Goal: Book appointment/travel/reservation

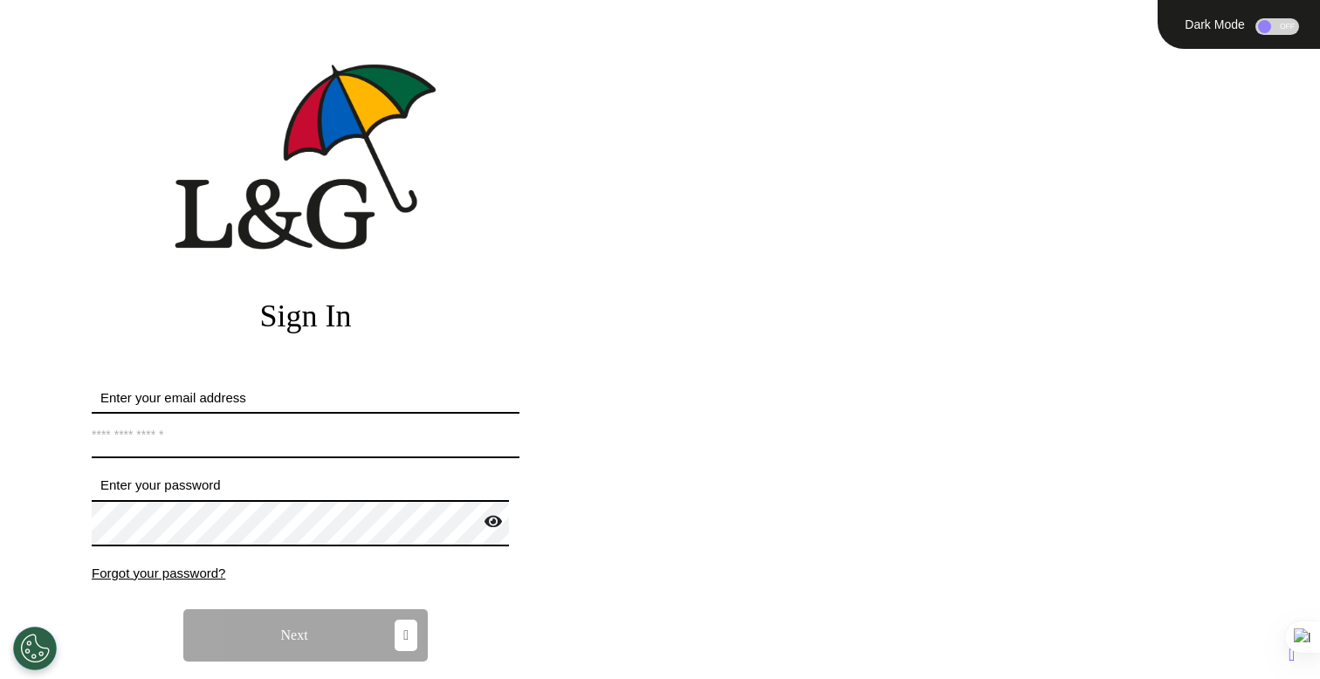
click at [369, 425] on input "Enter your email address" at bounding box center [306, 435] width 428 height 46
type input "**********"
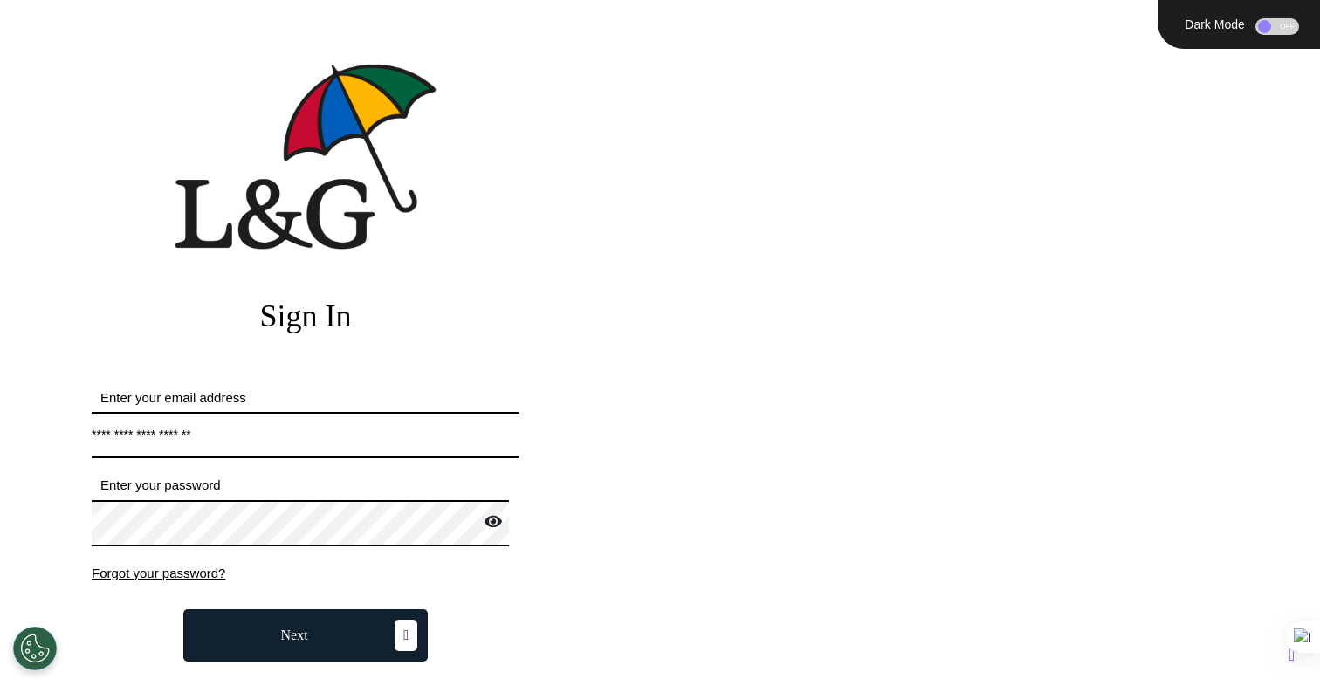
click at [360, 642] on button "Next" at bounding box center [305, 636] width 245 height 52
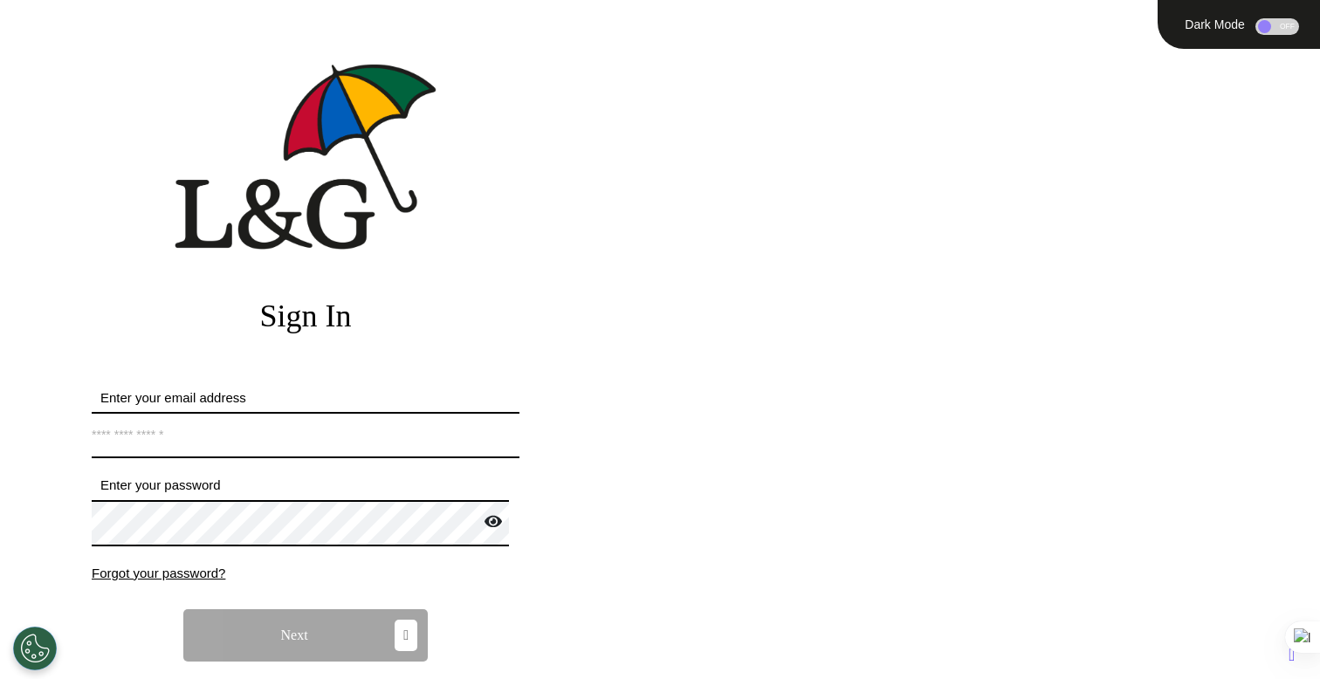
click at [189, 430] on input "Enter your email address" at bounding box center [306, 435] width 428 height 46
type input "**********"
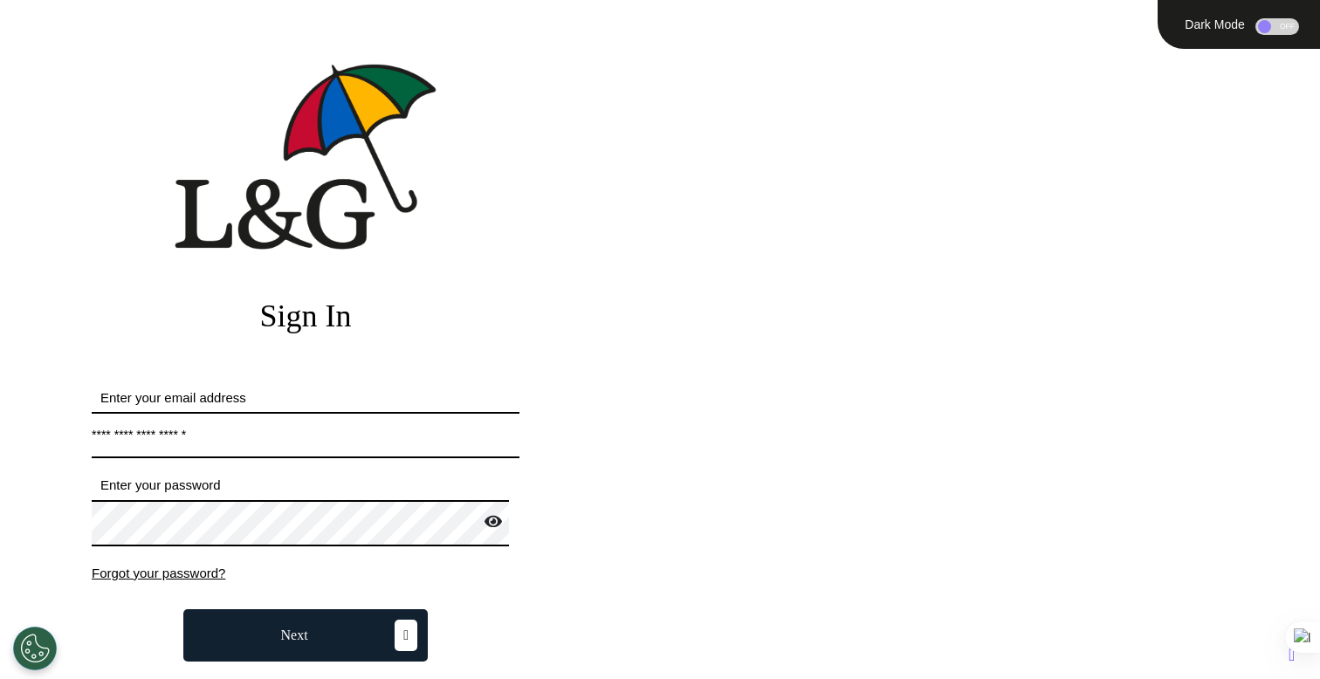
click at [365, 646] on button "Next" at bounding box center [305, 636] width 245 height 52
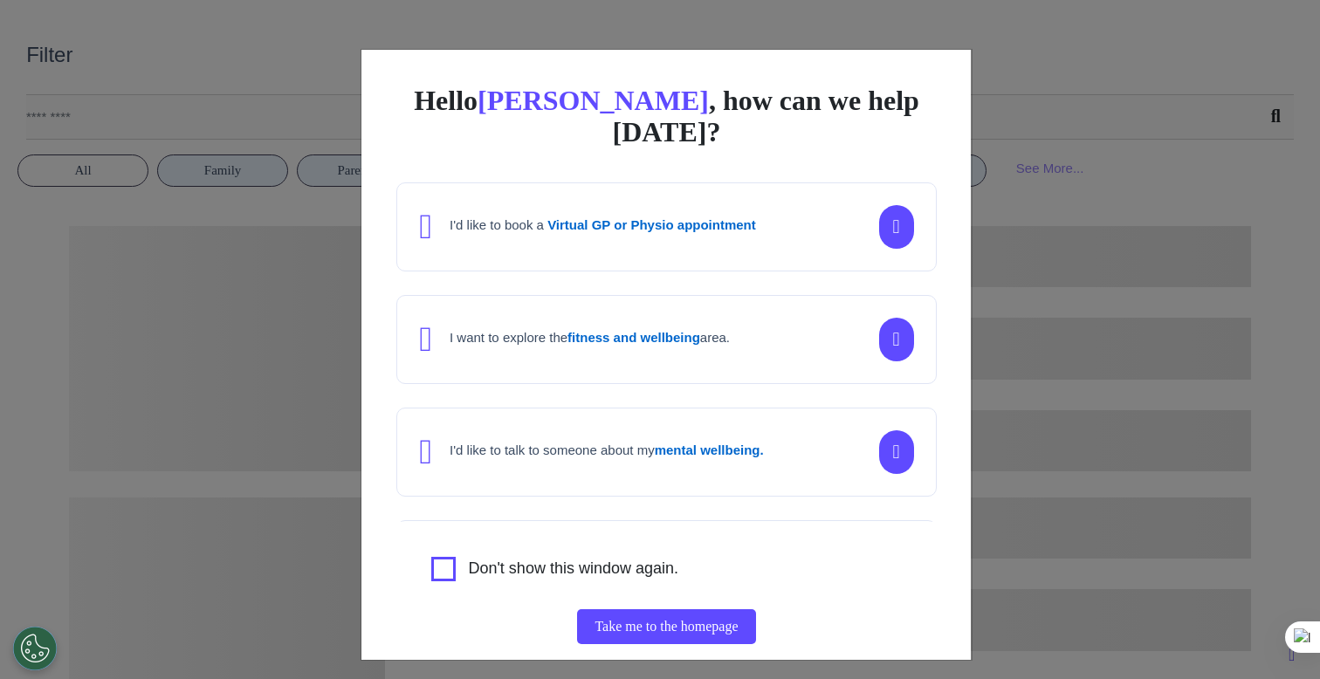
scroll to position [1346, 0]
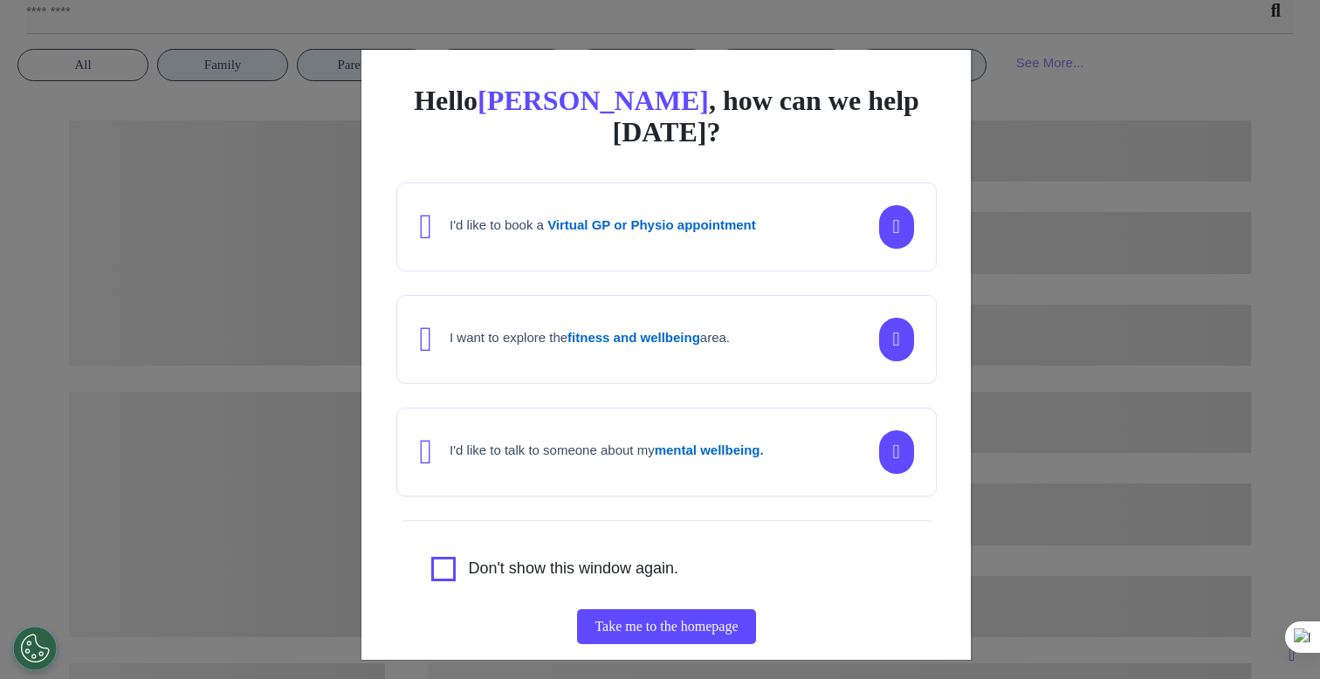
click at [1015, 304] on div "Hello [PERSON_NAME] , how can we help [DATE]? I'd like to book a Virtual GP or …" at bounding box center [660, 339] width 1320 height 679
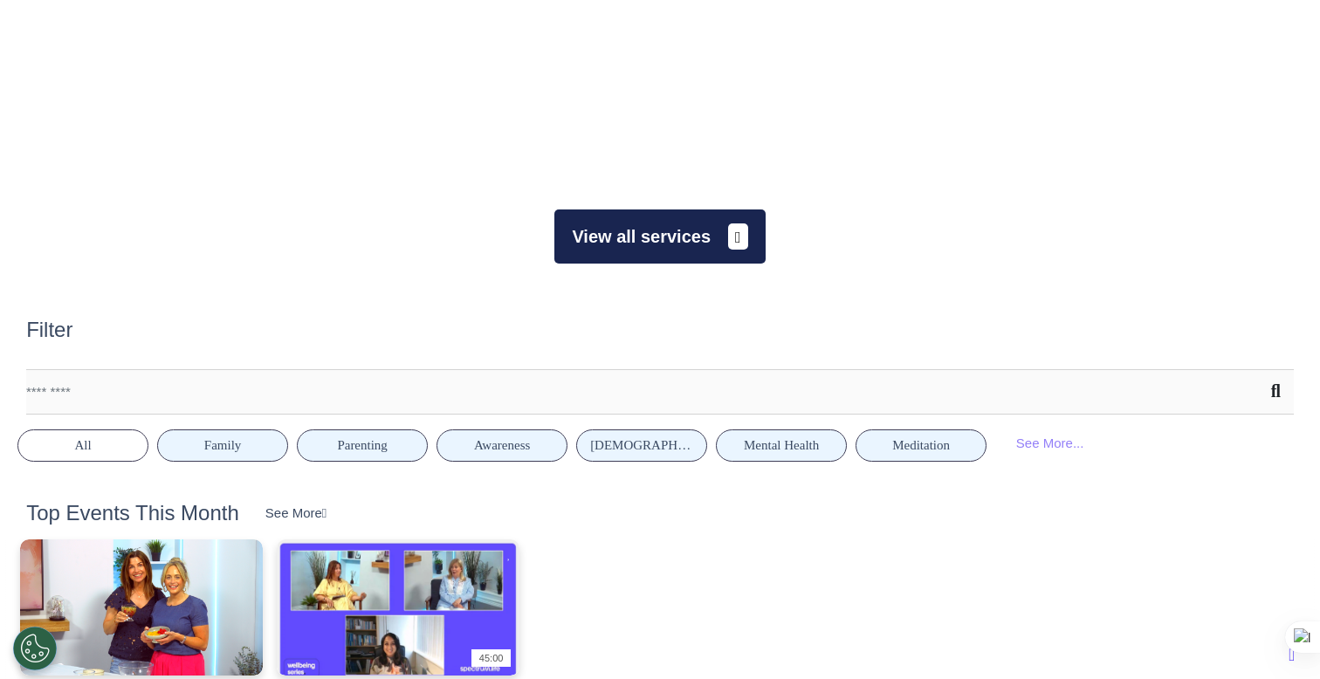
click at [665, 254] on button "View all services" at bounding box center [660, 237] width 210 height 54
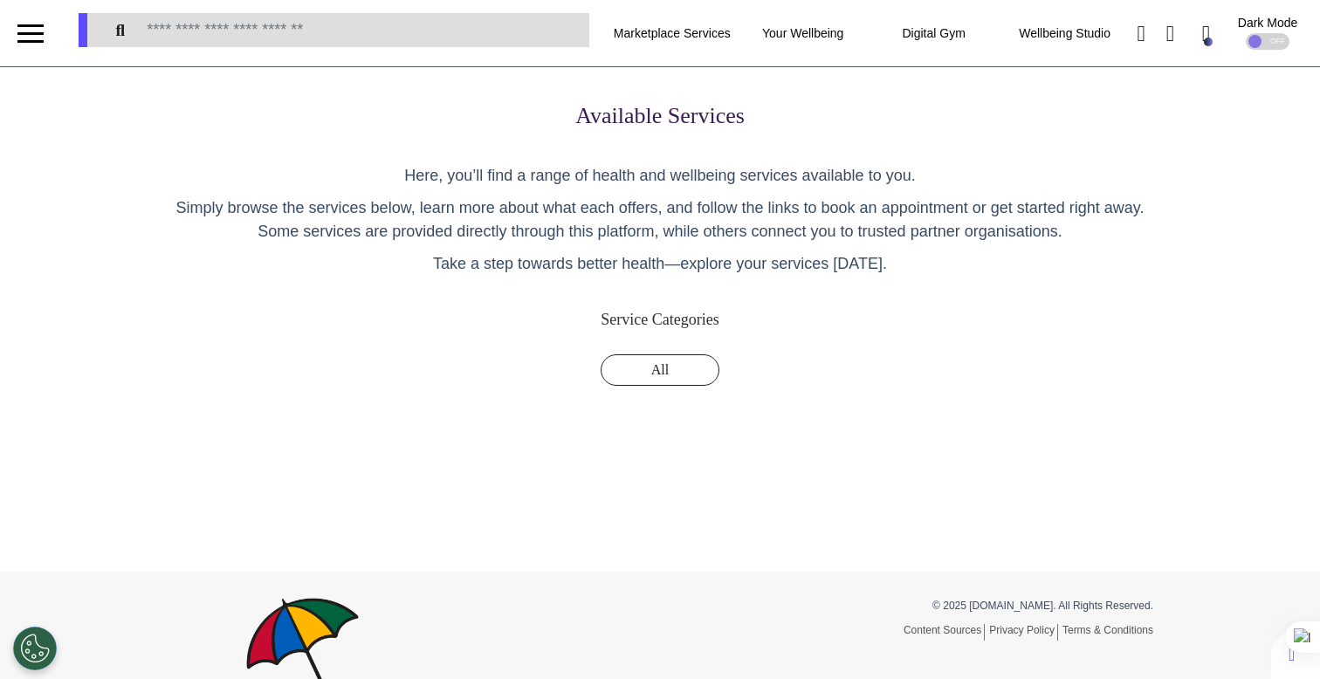
click at [601, 341] on div "Available Services Here, you’ll find a range of health and wellbeing services a…" at bounding box center [660, 279] width 1022 height 354
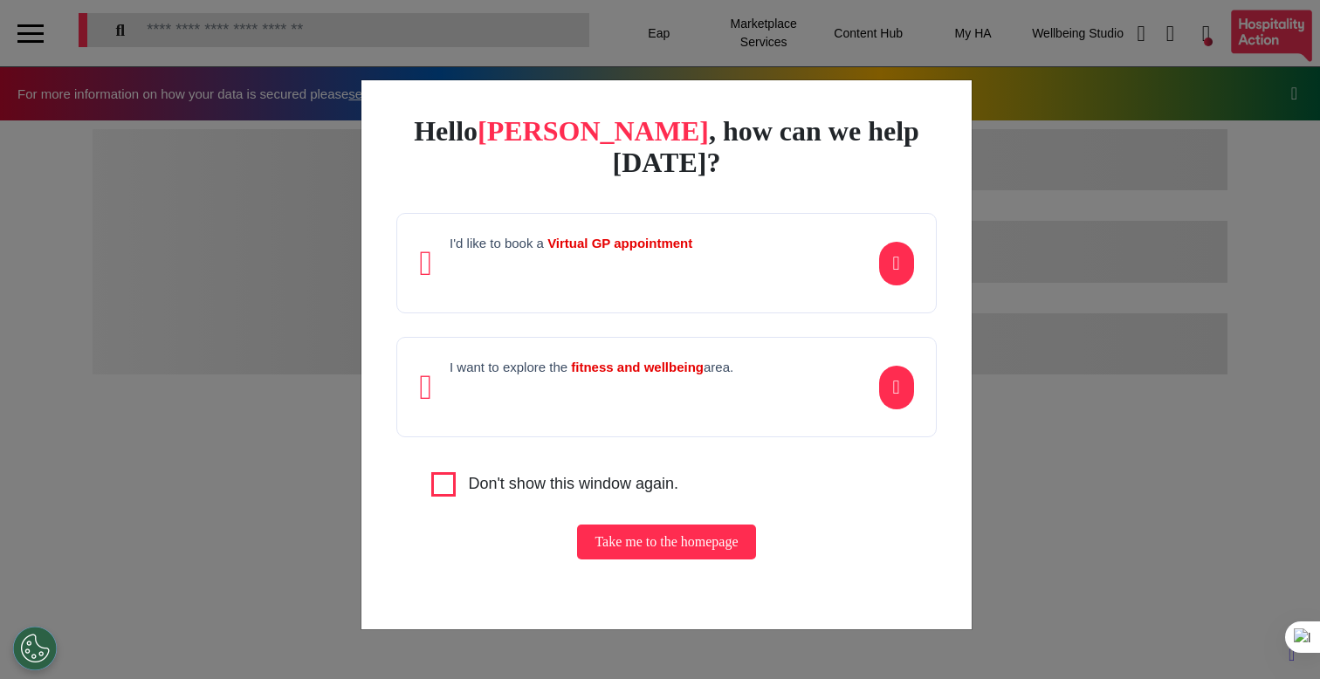
scroll to position [0, 659]
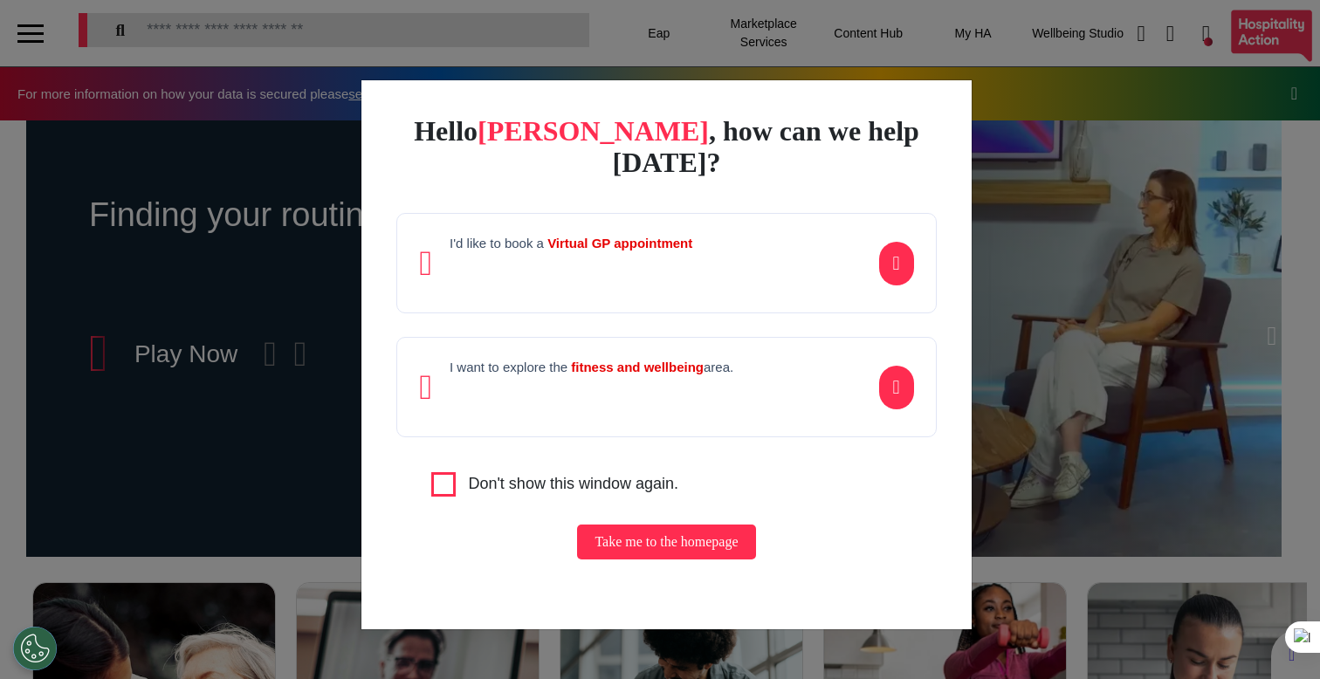
click at [1098, 291] on div "Hello [PERSON_NAME] , how can we help [DATE]? I'd like to book a Virtual GP app…" at bounding box center [660, 339] width 1320 height 679
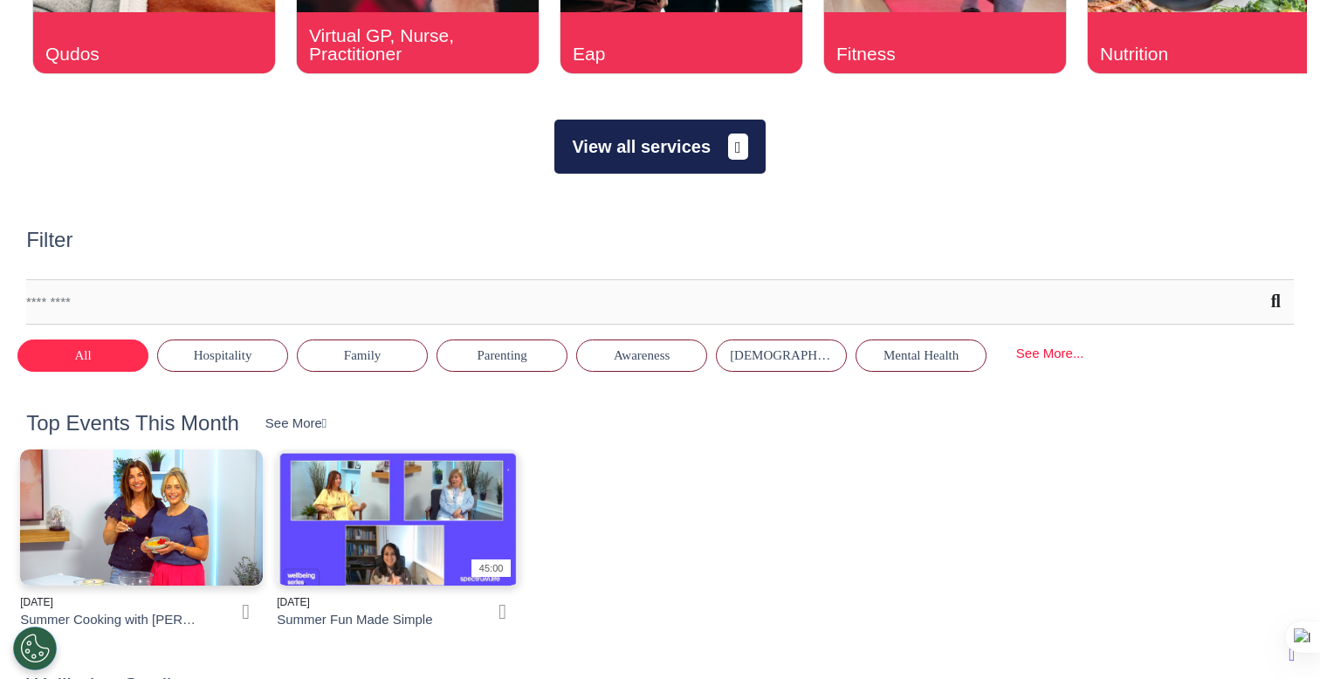
scroll to position [830, 0]
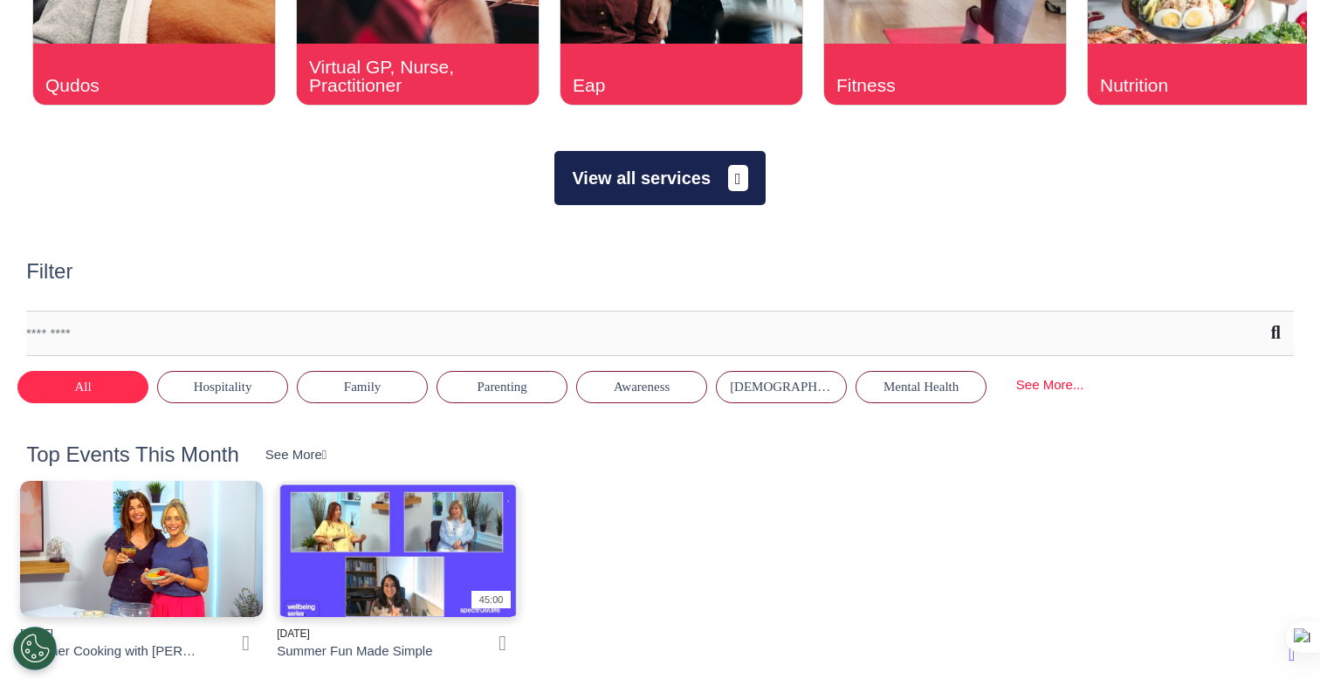
click at [669, 189] on button "View all services" at bounding box center [660, 178] width 210 height 54
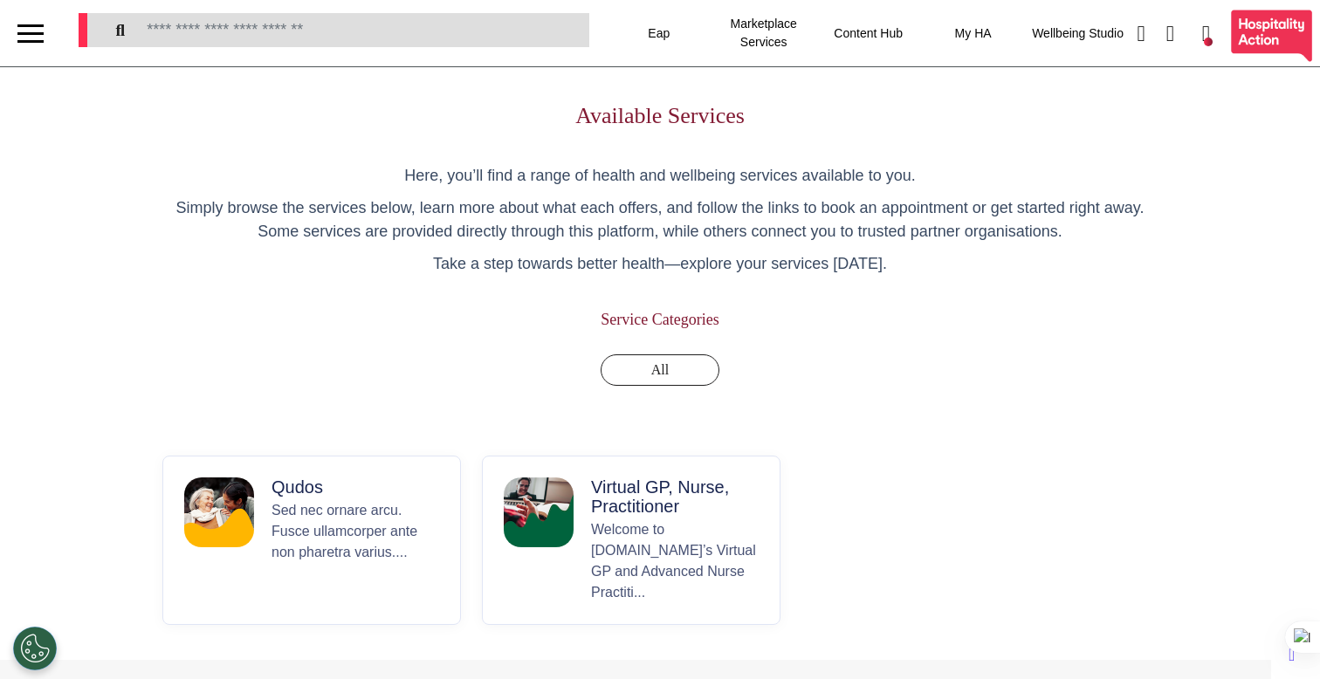
scroll to position [82, 0]
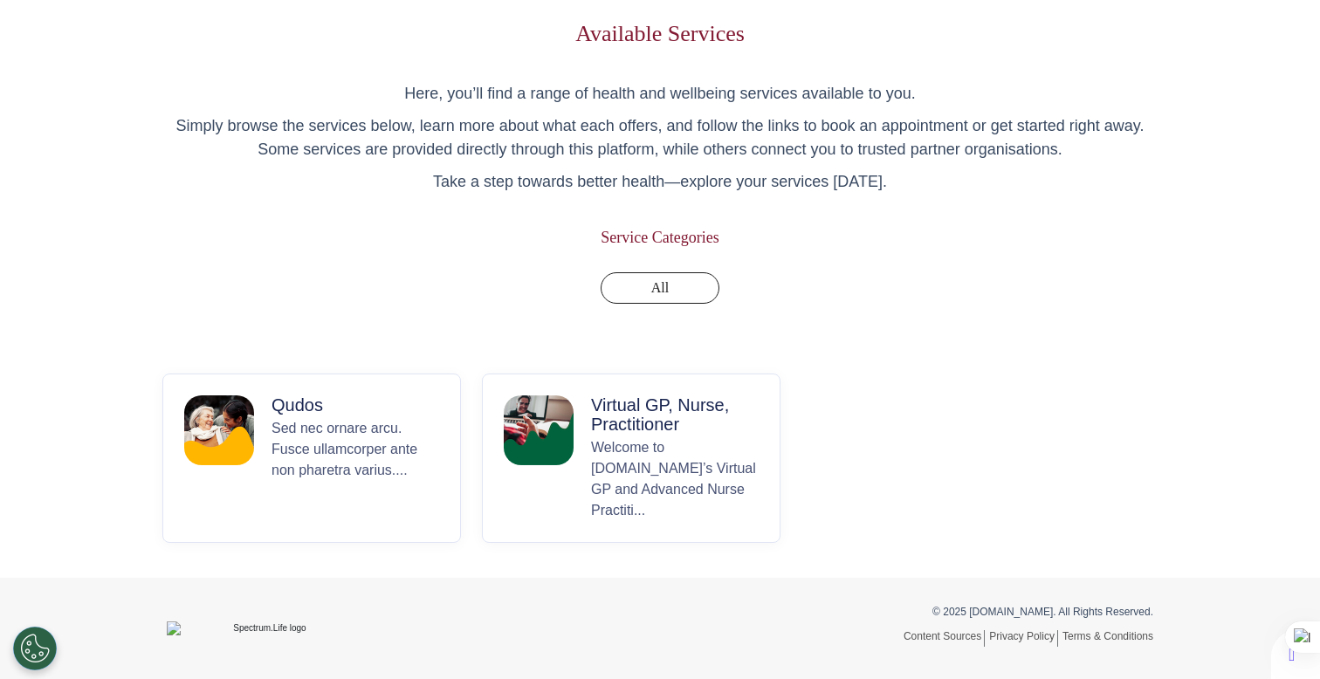
click at [651, 460] on p "Welcome to [DOMAIN_NAME]’s Virtual GP and Advanced Nurse Practiti..." at bounding box center [675, 479] width 168 height 84
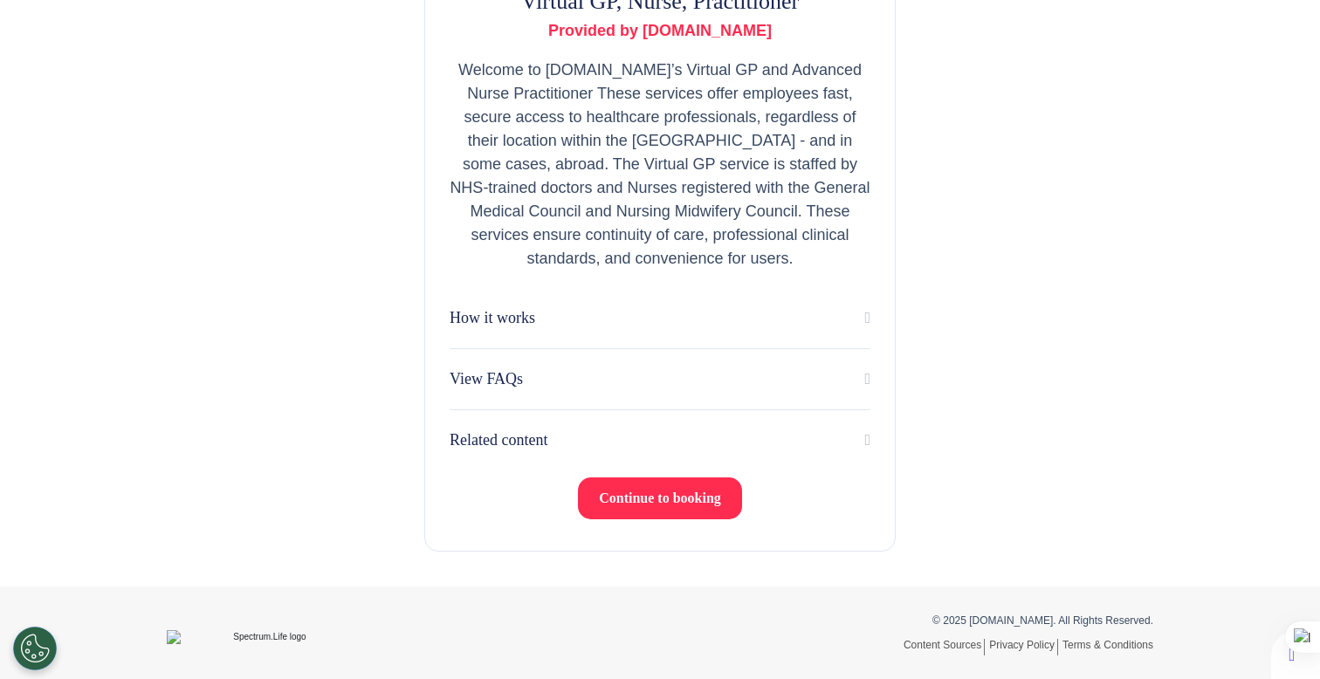
scroll to position [349, 0]
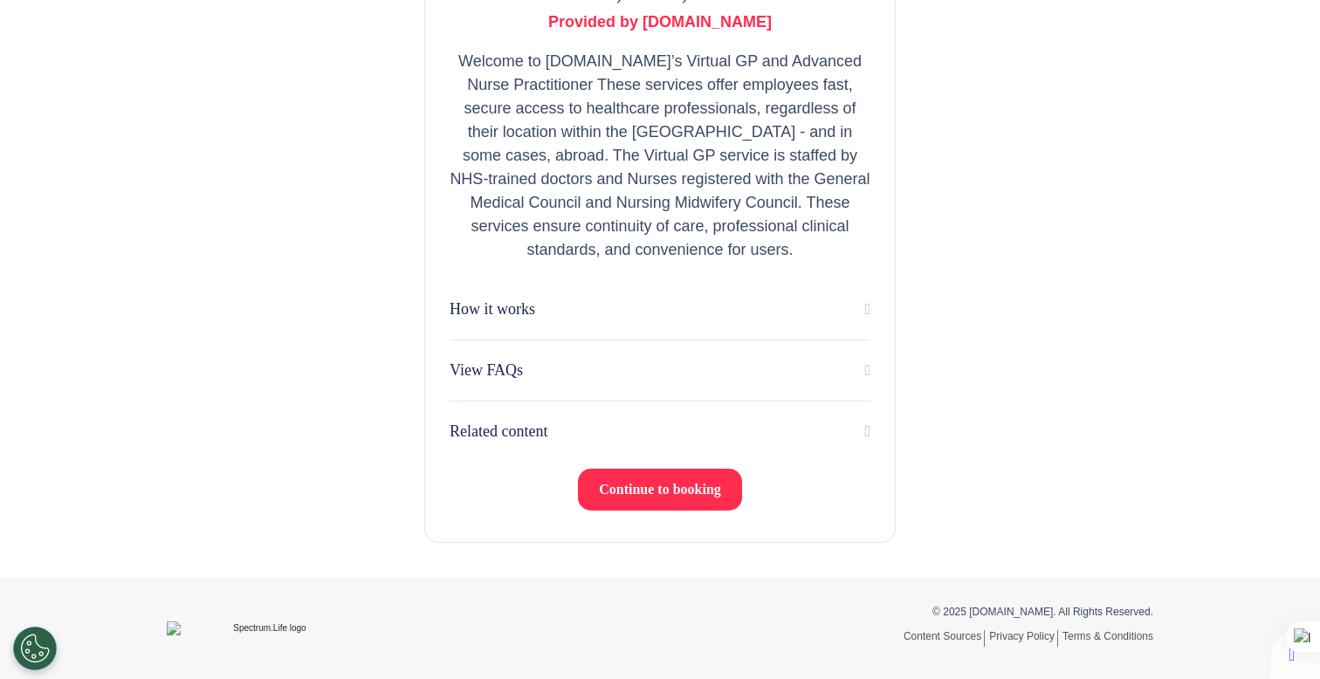
click at [658, 493] on span "Continue to booking" at bounding box center [660, 489] width 122 height 15
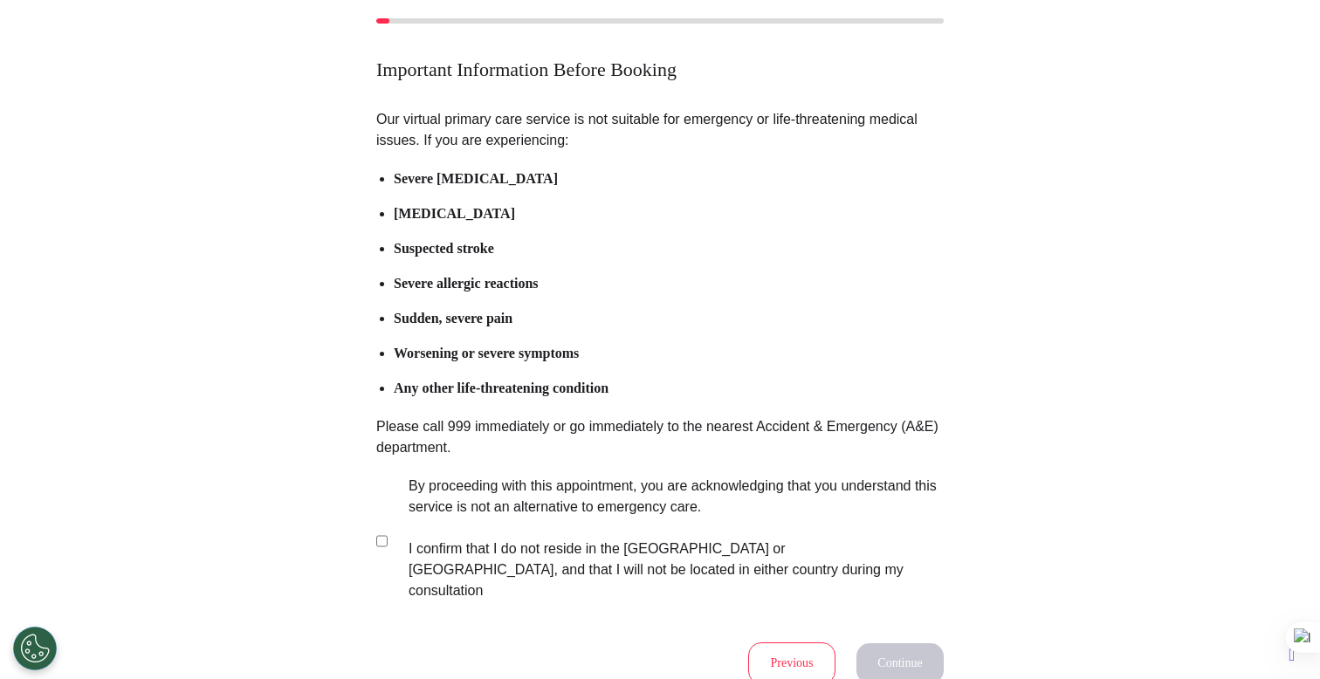
scroll to position [257, 0]
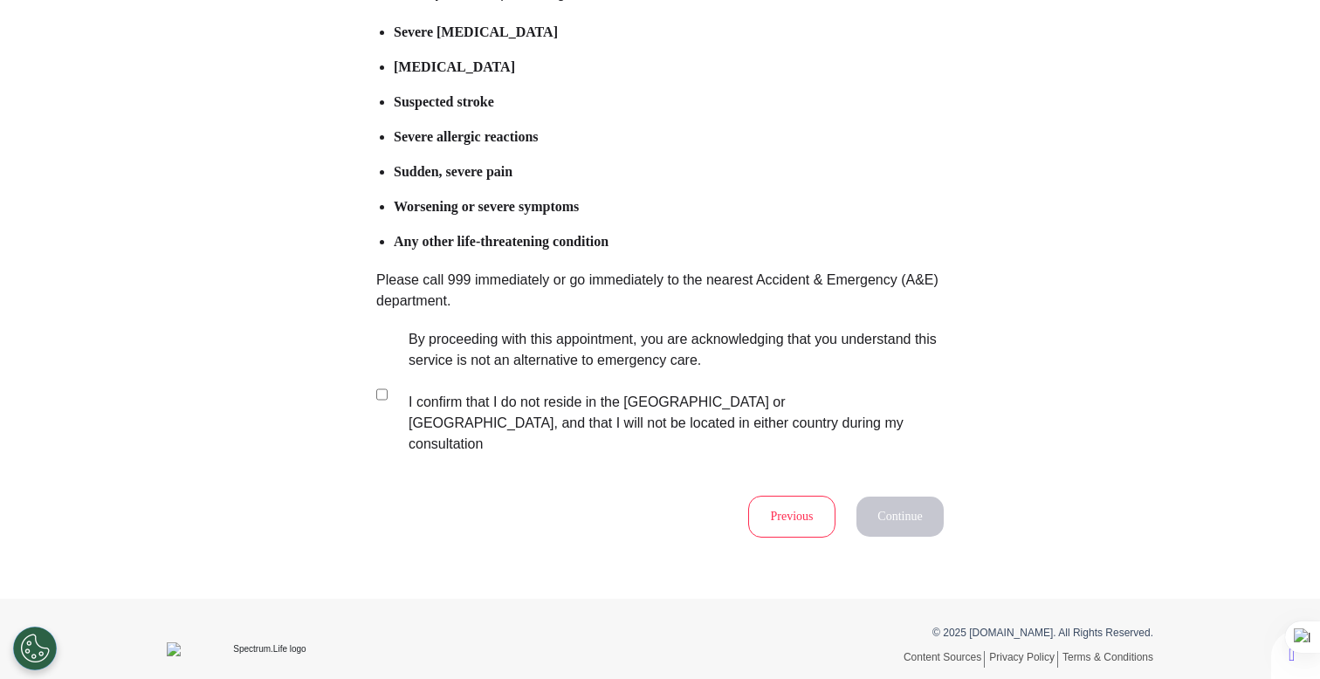
click at [672, 375] on label "By proceeding with this appointment, you are acknowledging that you understand …" at bounding box center [664, 392] width 547 height 126
click at [904, 497] on button "Continue" at bounding box center [900, 517] width 87 height 40
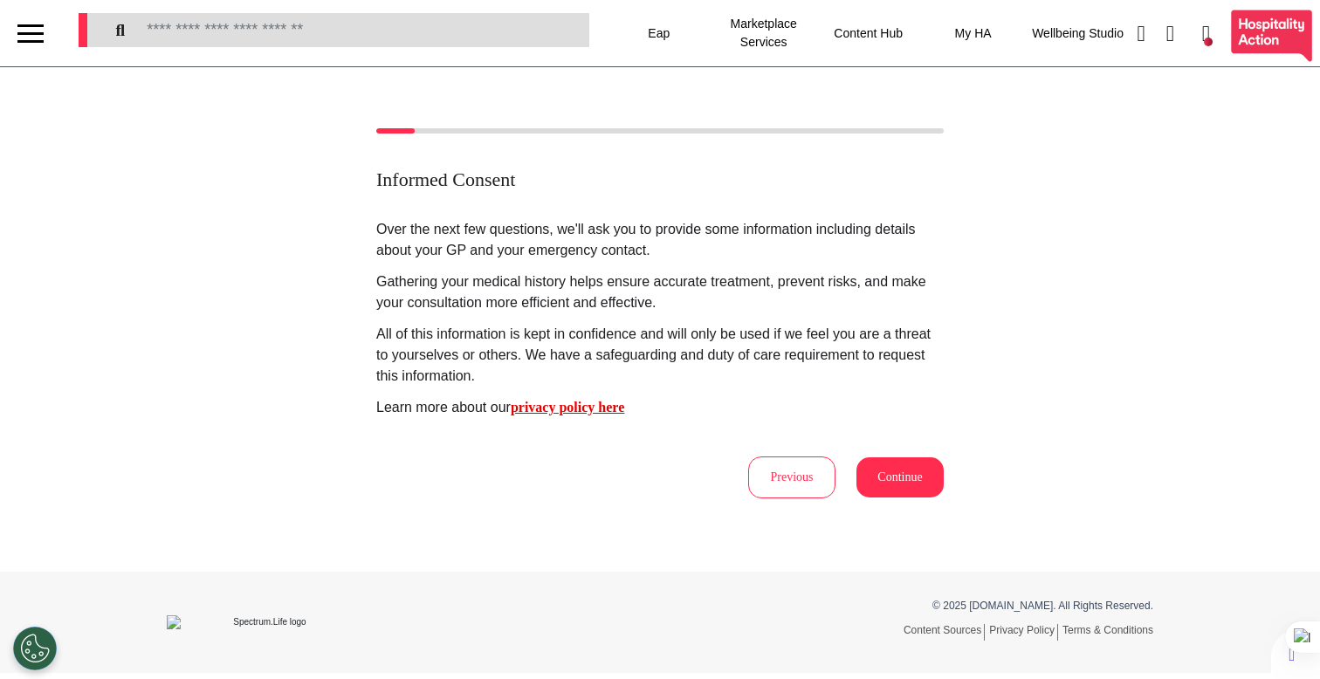
click at [913, 469] on button "Continue" at bounding box center [900, 478] width 87 height 40
select select "******"
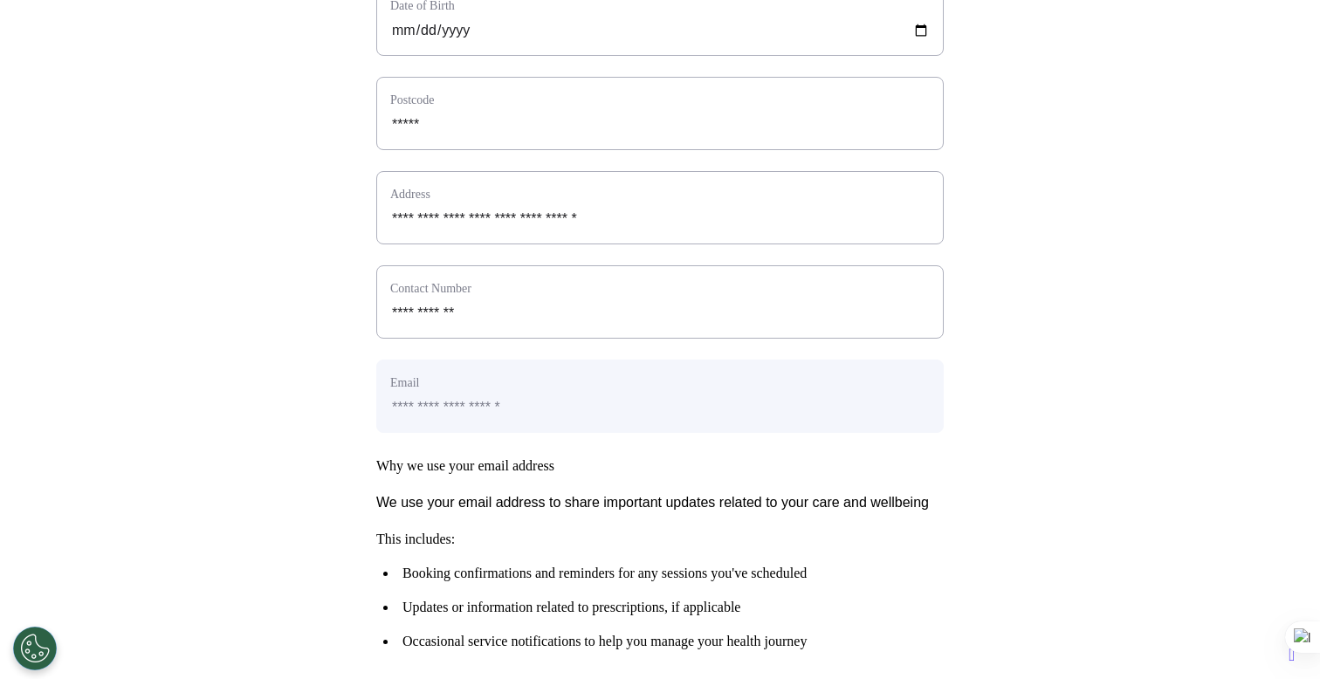
scroll to position [782, 0]
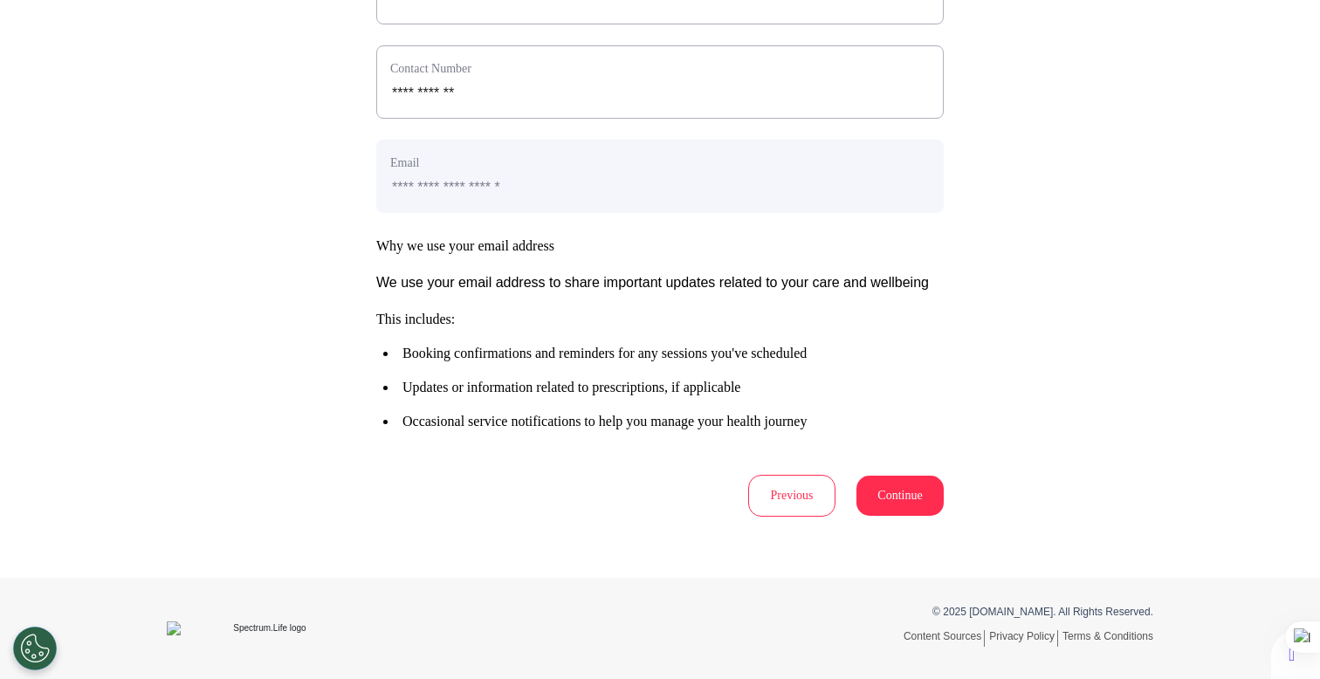
click at [915, 496] on button "Continue" at bounding box center [900, 496] width 87 height 40
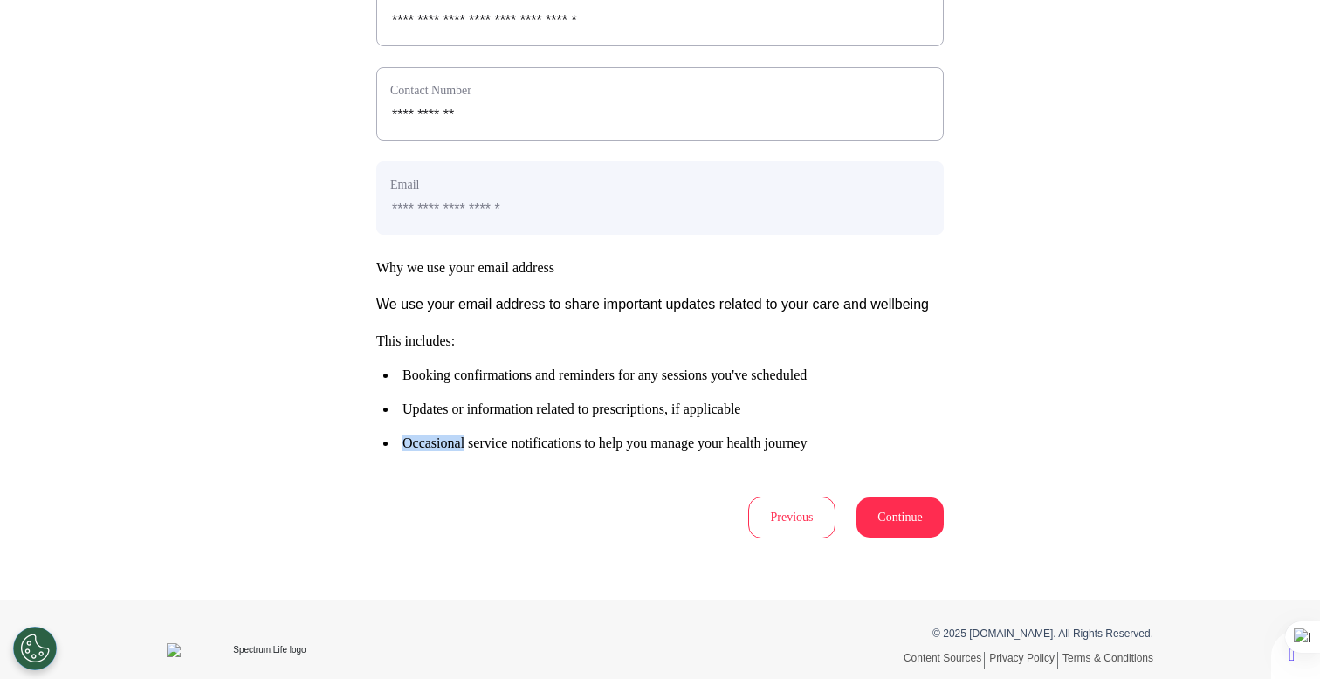
scroll to position [713, 0]
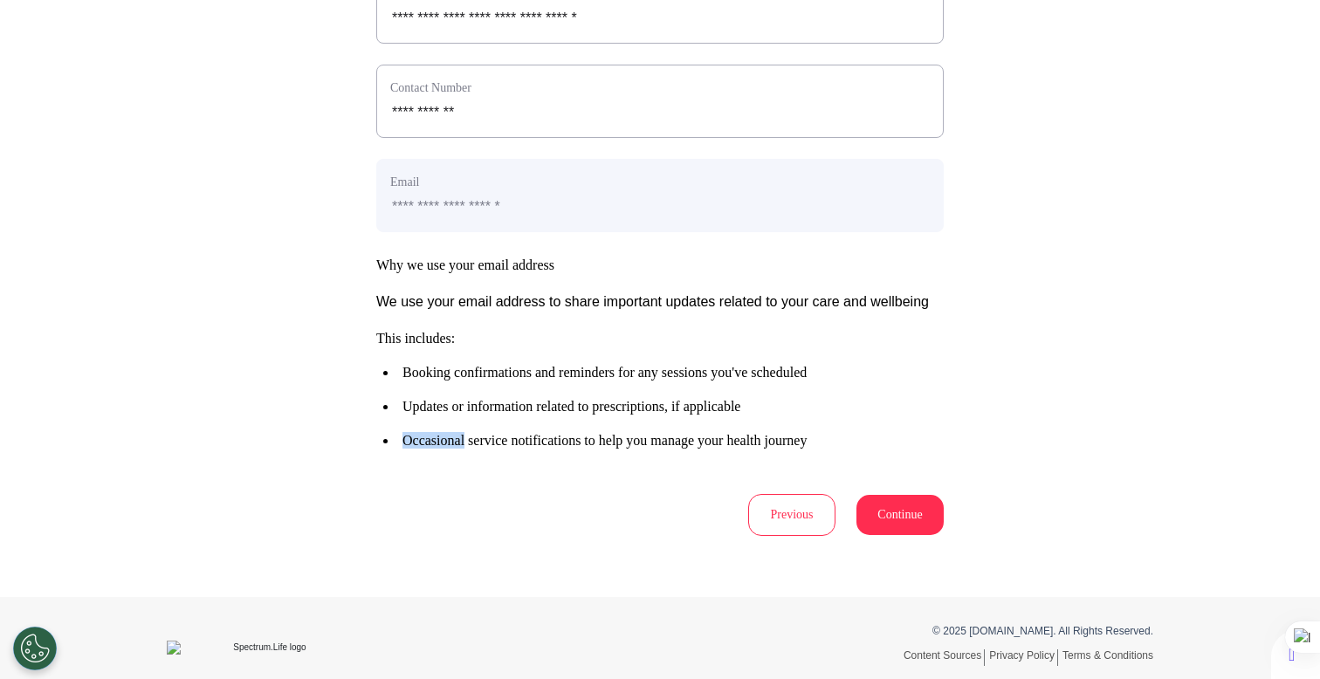
click at [904, 535] on button "Continue" at bounding box center [900, 515] width 87 height 40
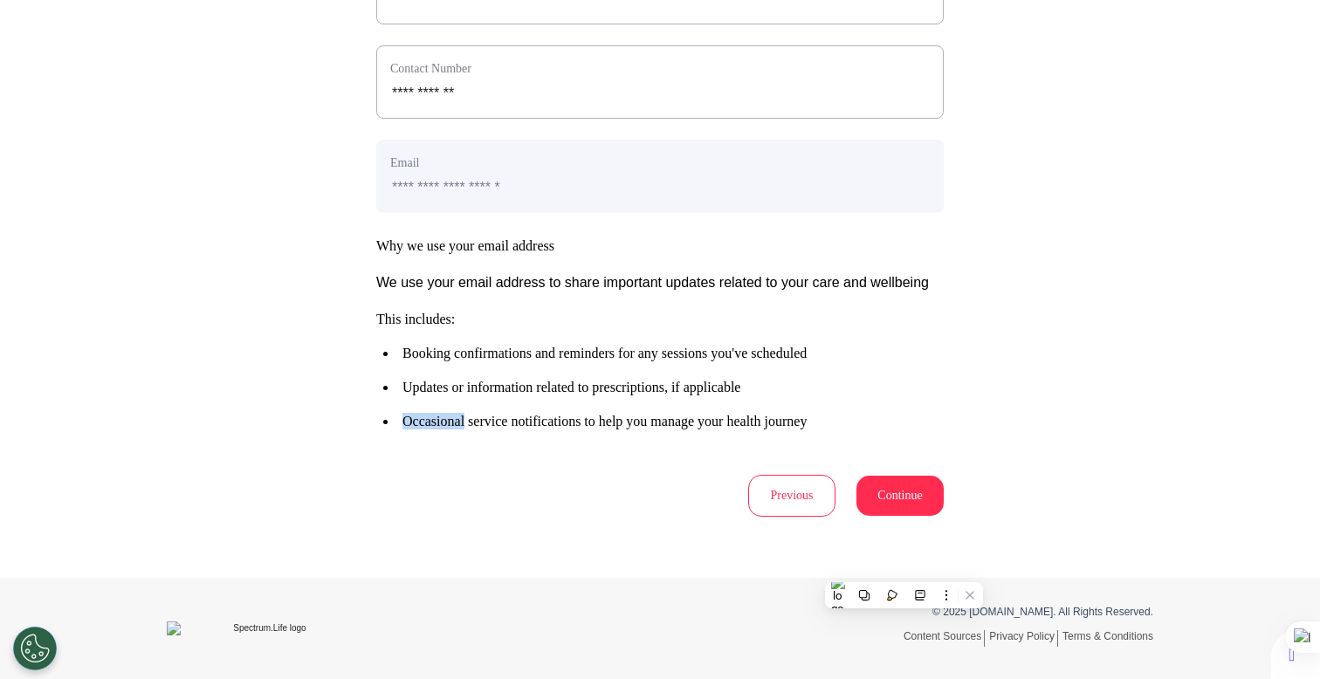
scroll to position [782, 0]
click at [894, 508] on button "Continue" at bounding box center [900, 496] width 87 height 40
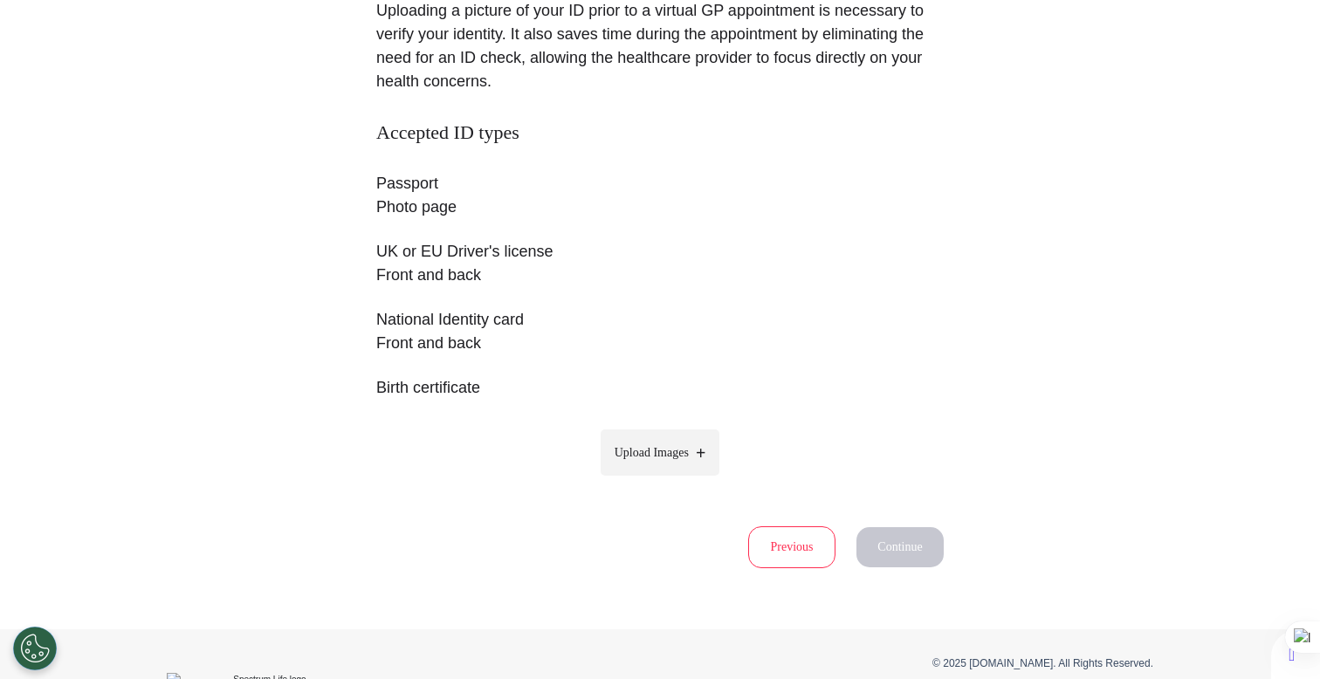
scroll to position [246, 0]
click at [672, 436] on label "Upload Images" at bounding box center [661, 450] width 120 height 46
click at [672, 478] on input "Upload Images" at bounding box center [660, 487] width 166 height 18
type input "**********"
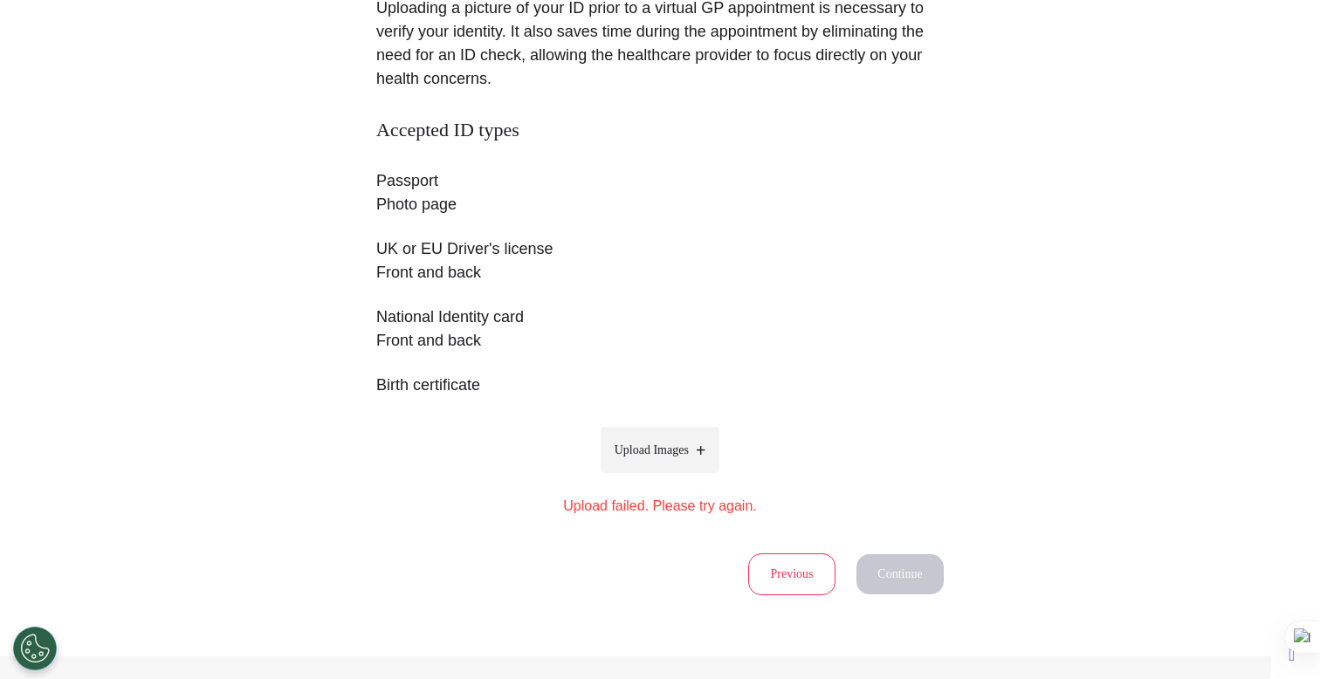
click at [659, 431] on label "Upload Images" at bounding box center [661, 450] width 120 height 46
click at [659, 478] on input "Upload Images" at bounding box center [660, 487] width 166 height 18
type input "**********"
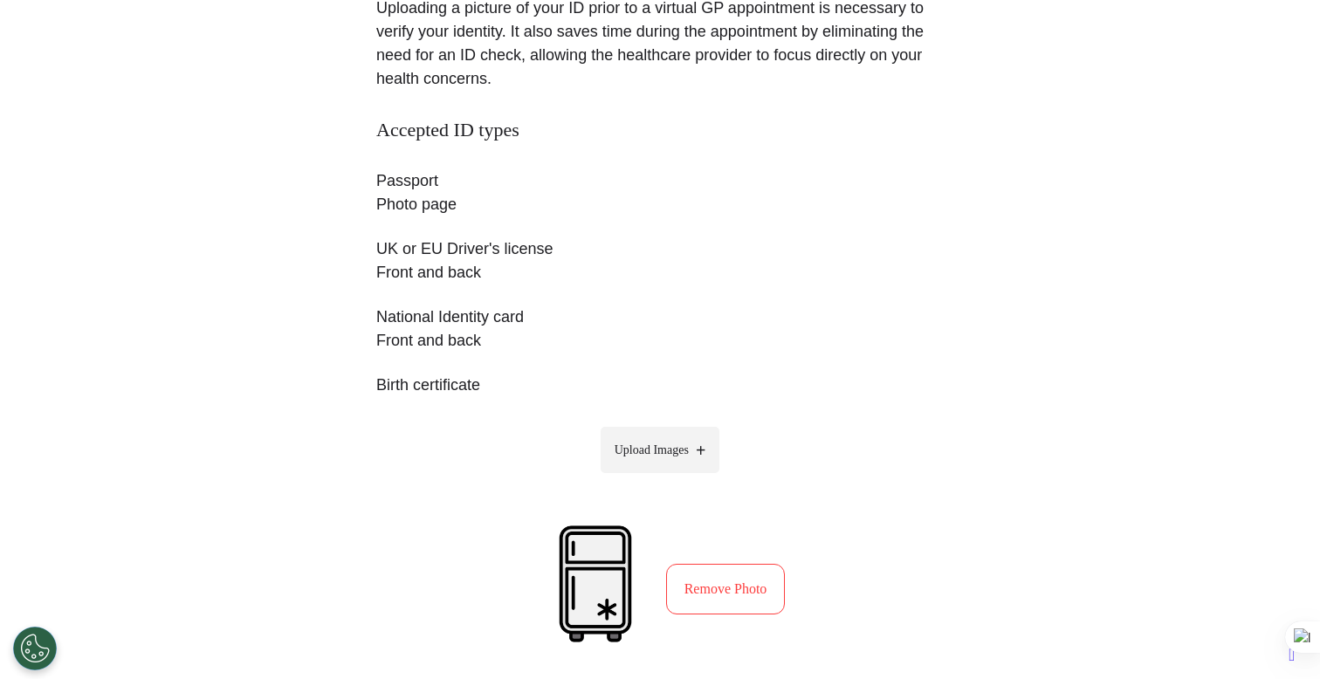
click at [651, 457] on span "Upload Images" at bounding box center [652, 450] width 74 height 18
click at [651, 478] on input "Upload Images" at bounding box center [660, 487] width 166 height 18
type input "**********"
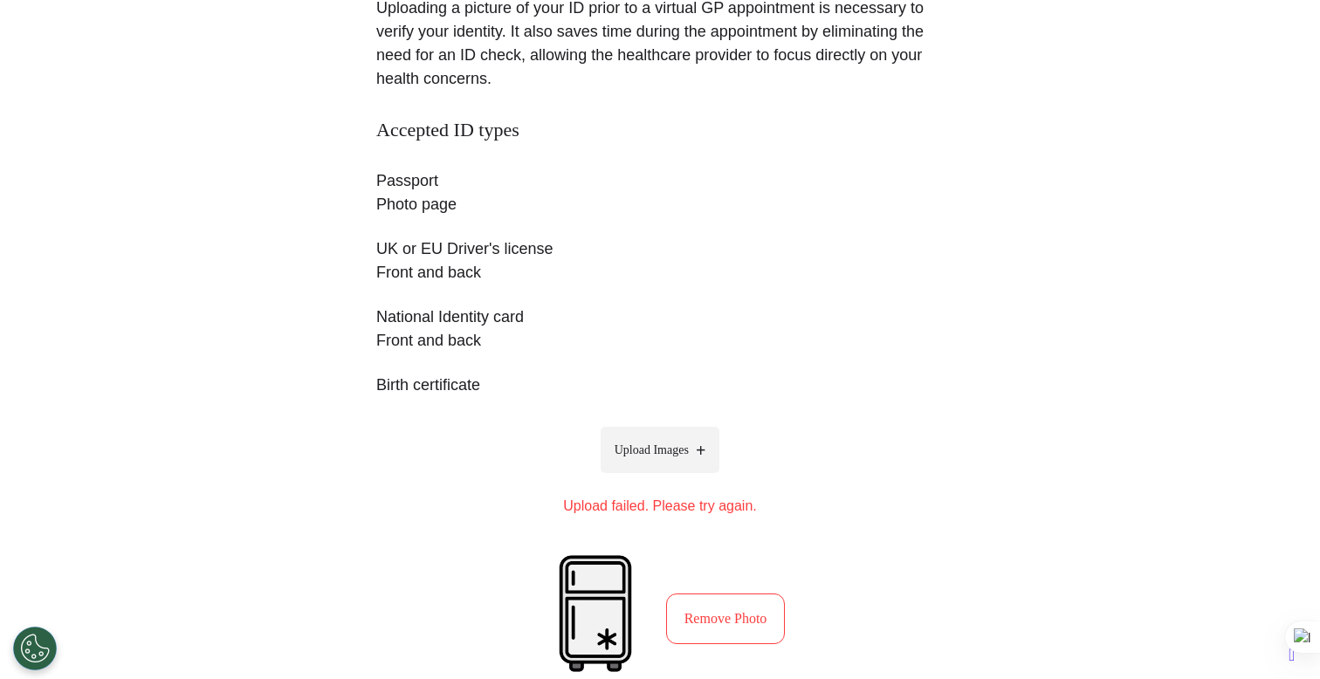
click at [624, 445] on span "Upload Images" at bounding box center [652, 450] width 74 height 18
click at [624, 478] on input "Upload Images" at bounding box center [660, 487] width 166 height 18
type input "**********"
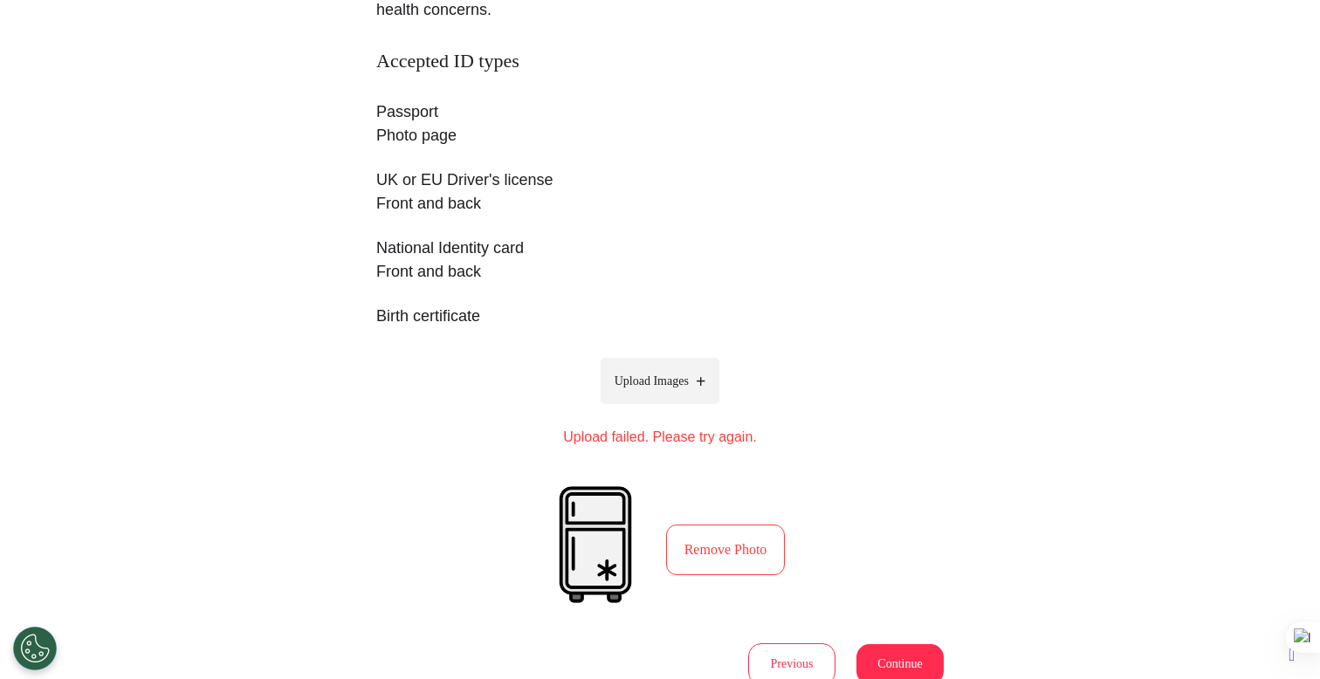
scroll to position [326, 0]
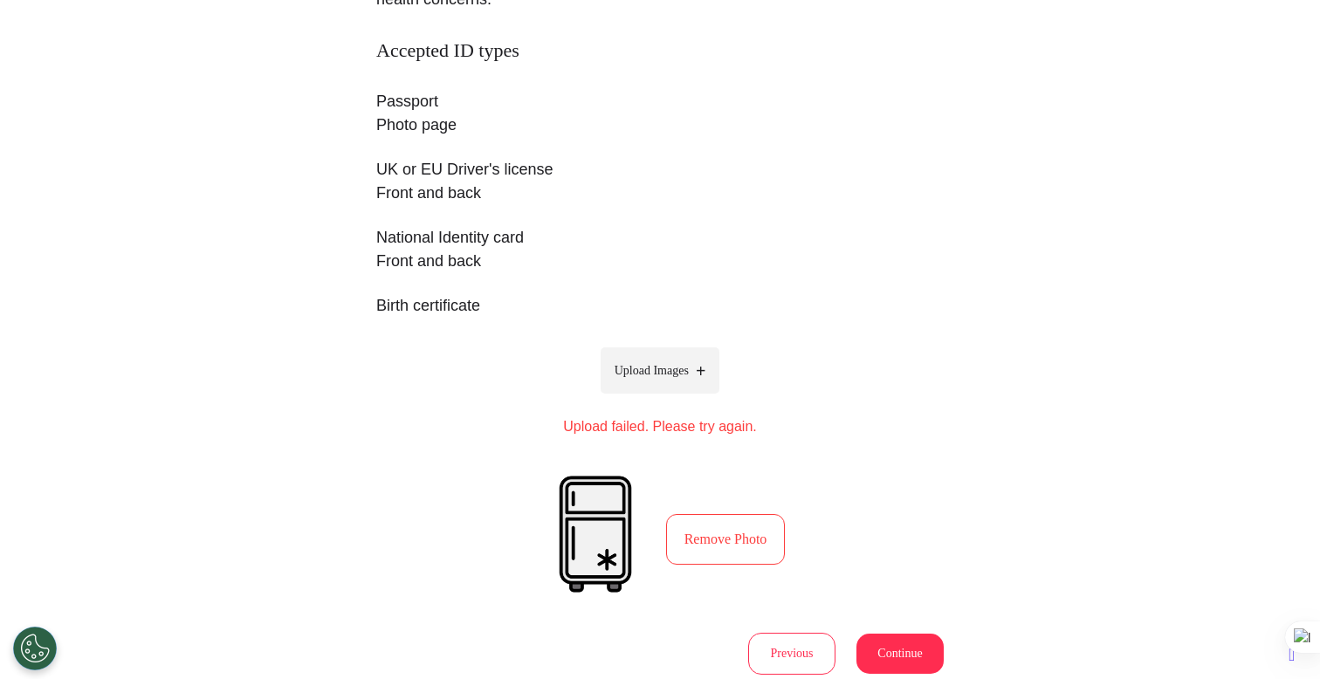
click at [725, 550] on button "Remove Photo" at bounding box center [726, 539] width 120 height 51
click at [686, 569] on div "Remove Photo" at bounding box center [660, 539] width 251 height 131
click at [701, 552] on button "Remove Photo" at bounding box center [726, 539] width 120 height 51
click at [721, 576] on div "Remove Photo" at bounding box center [660, 539] width 251 height 131
click at [726, 554] on button "Remove Photo" at bounding box center [726, 539] width 120 height 51
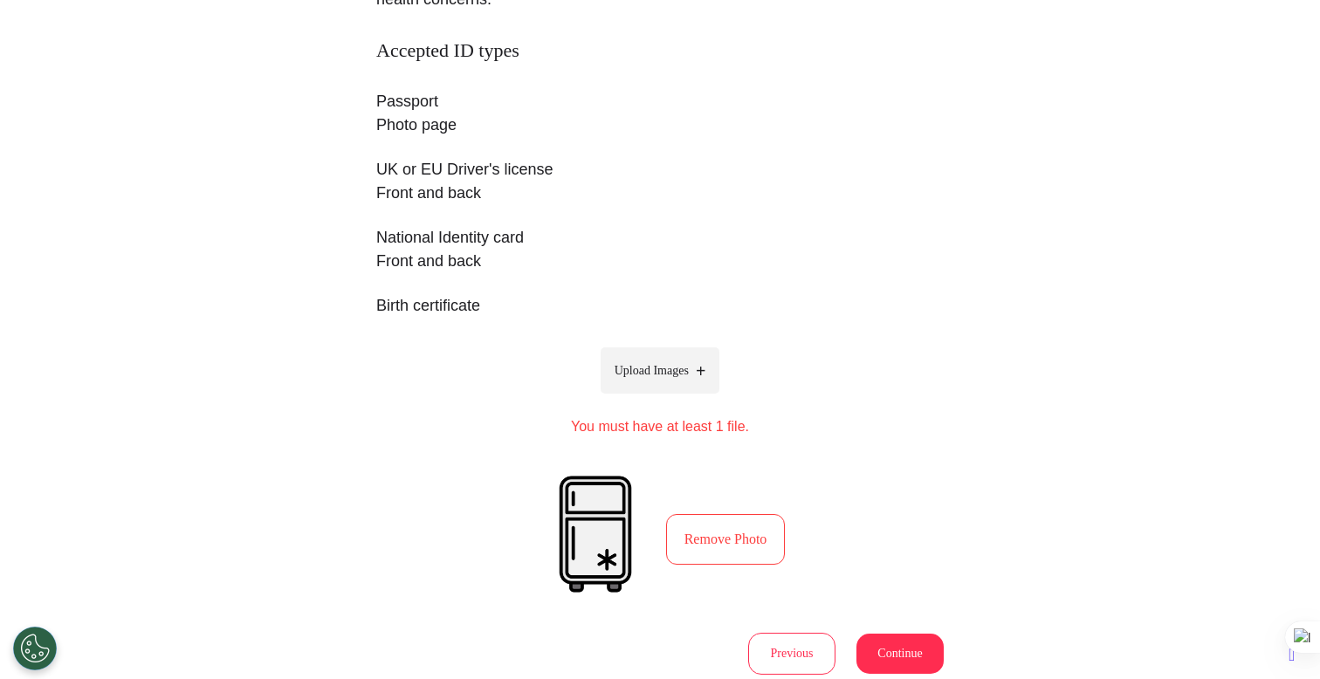
click at [726, 554] on button "Remove Photo" at bounding box center [726, 539] width 120 height 51
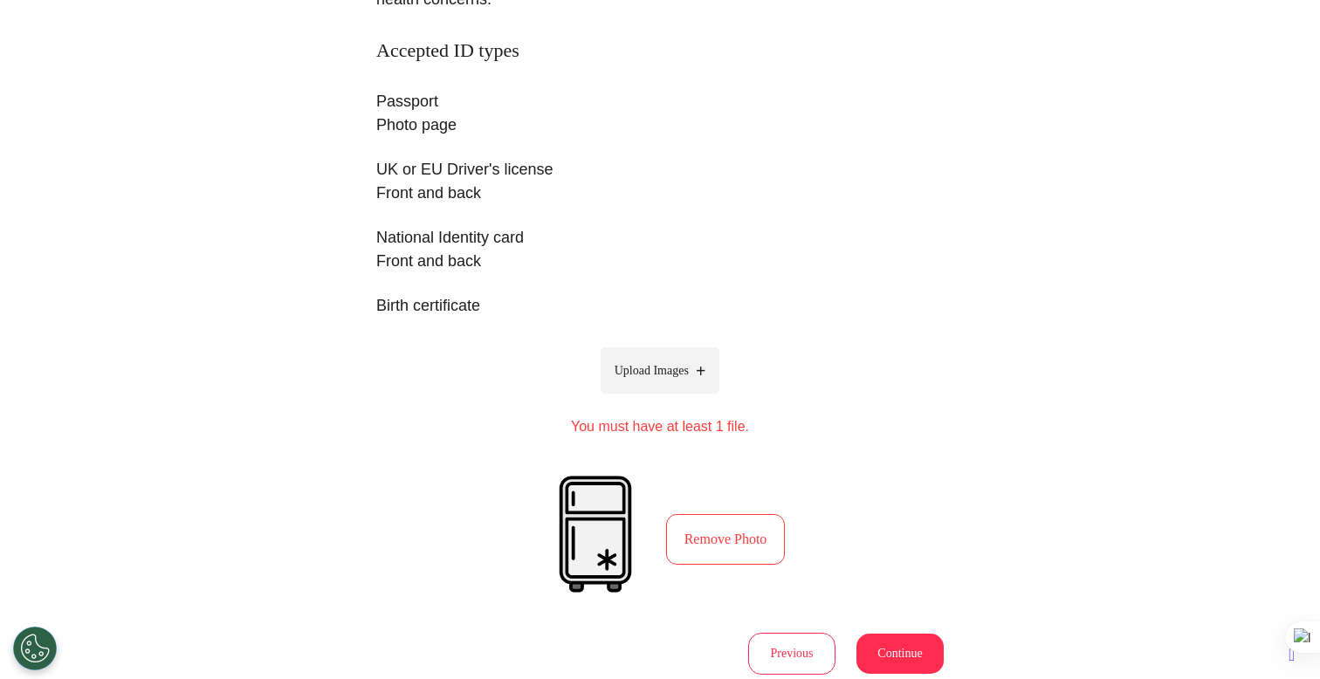
click at [437, 520] on div "Accepted ID types Passport Photo page UK or EU Driver's license Front and back …" at bounding box center [660, 322] width 568 height 566
click at [756, 536] on button "Remove Photo" at bounding box center [726, 539] width 120 height 51
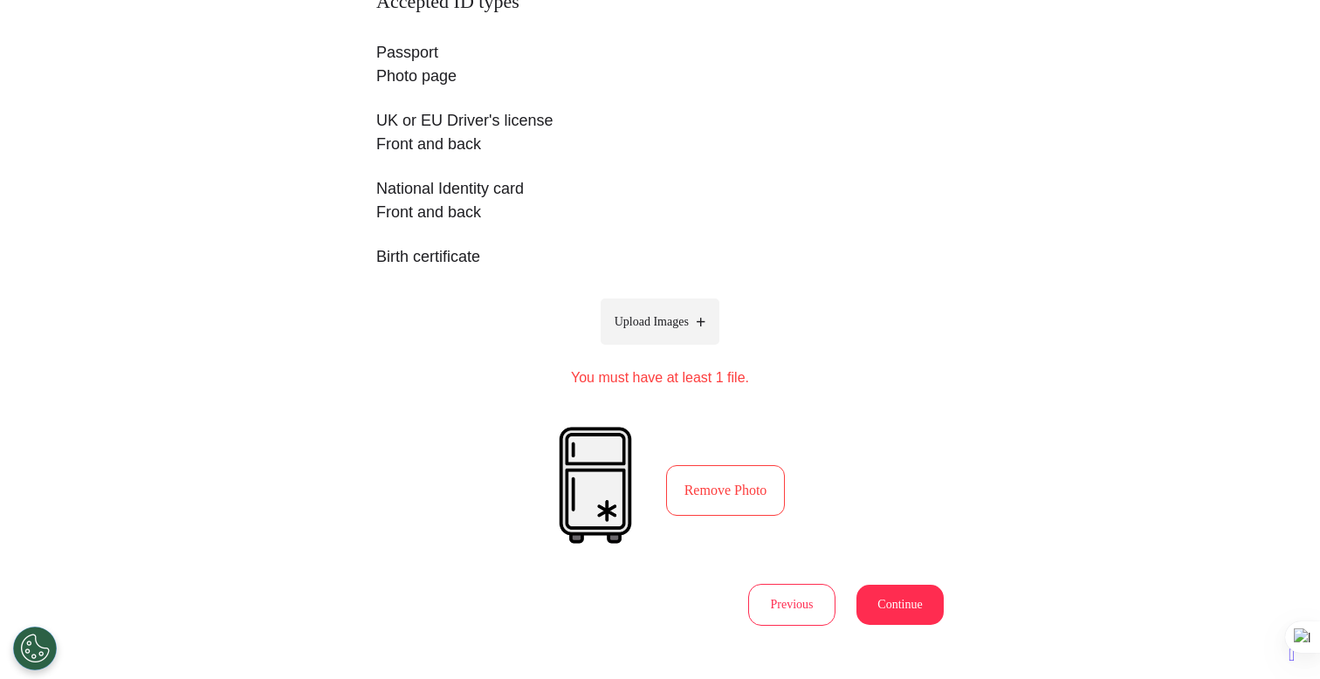
scroll to position [484, 0]
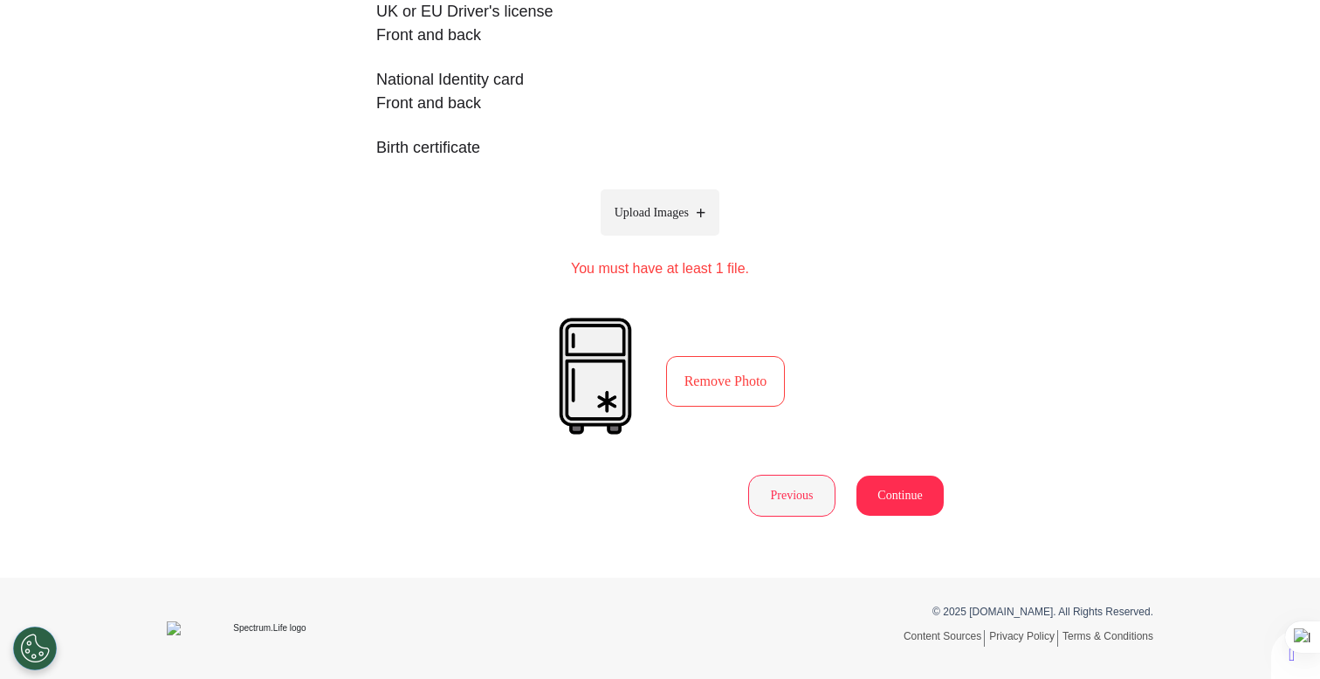
click at [808, 487] on button "Previous" at bounding box center [791, 496] width 87 height 42
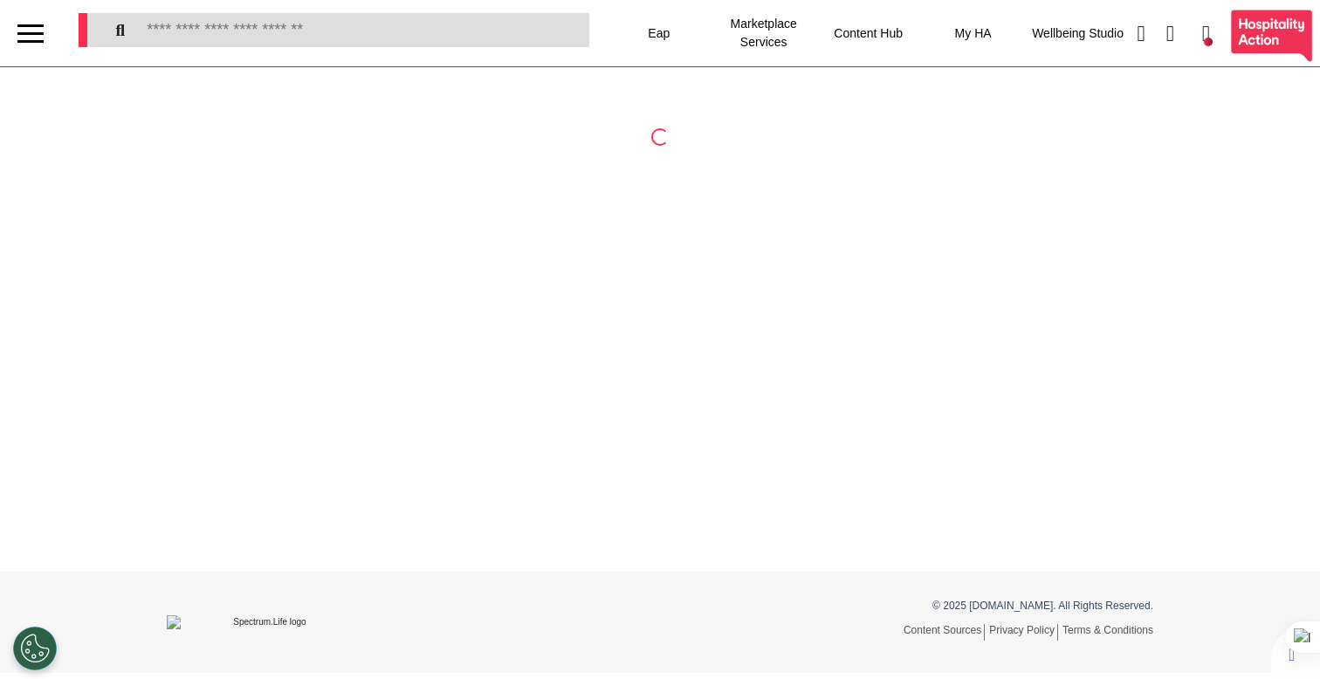
scroll to position [0, 0]
select select "******"
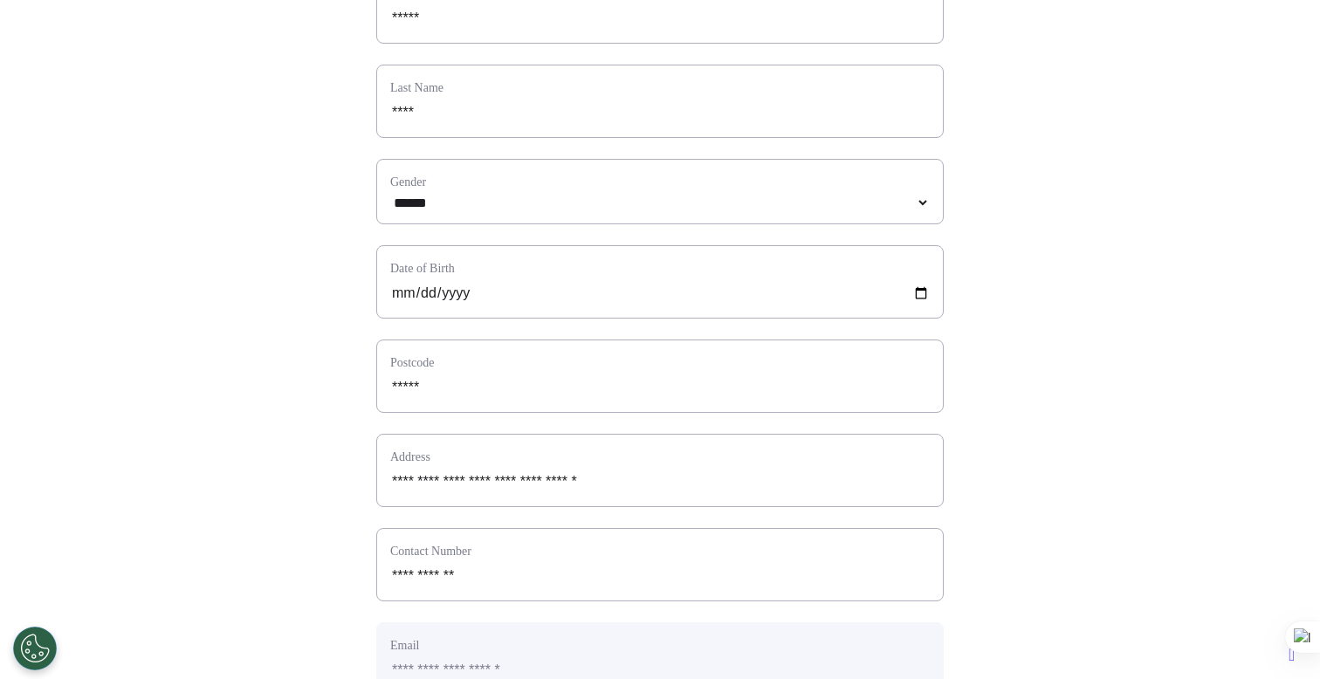
scroll to position [782, 0]
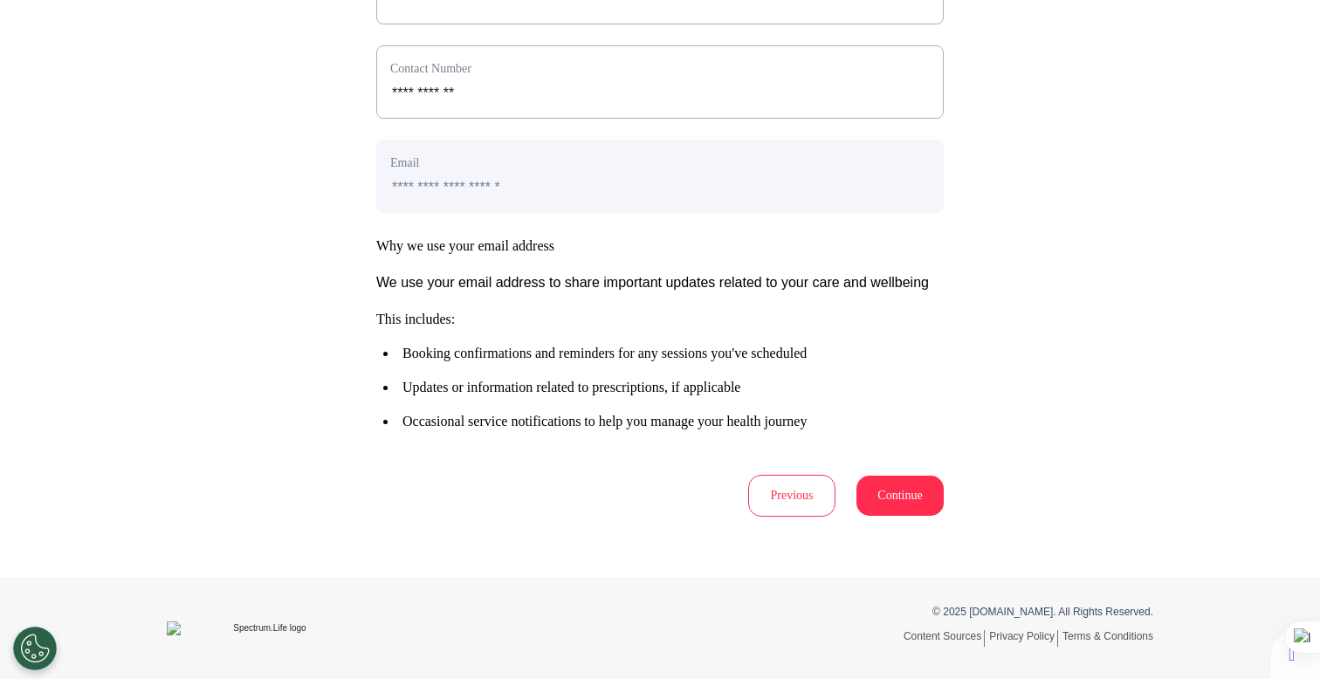
click at [896, 485] on button "Continue" at bounding box center [900, 496] width 87 height 40
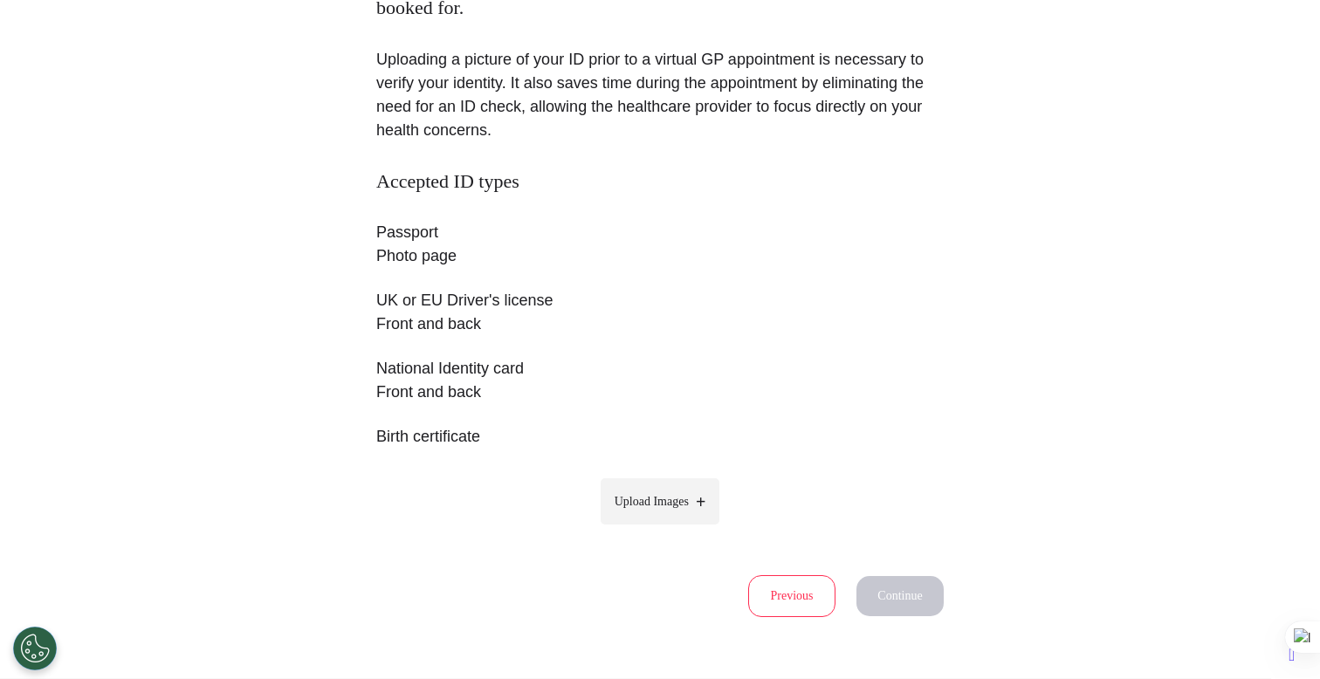
scroll to position [295, 0]
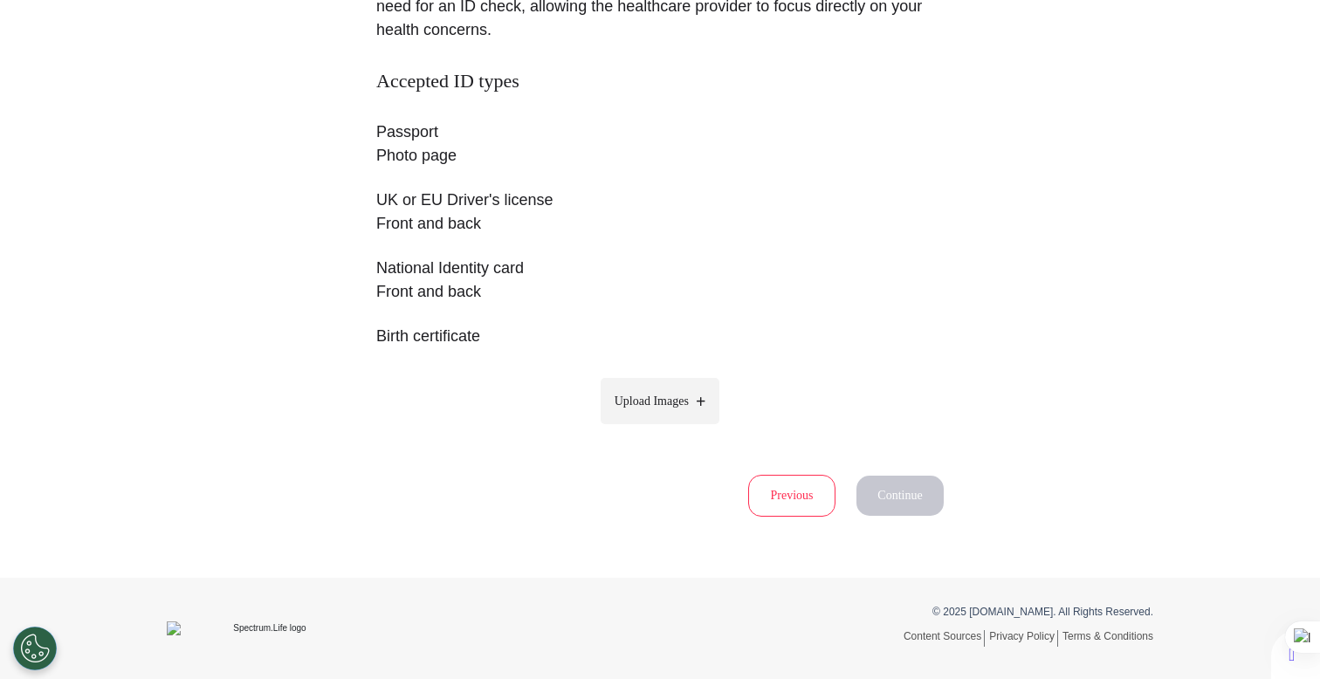
click at [668, 420] on label "Upload Images" at bounding box center [661, 401] width 120 height 46
click at [668, 429] on input "Upload Images" at bounding box center [660, 438] width 166 height 18
type input "**********"
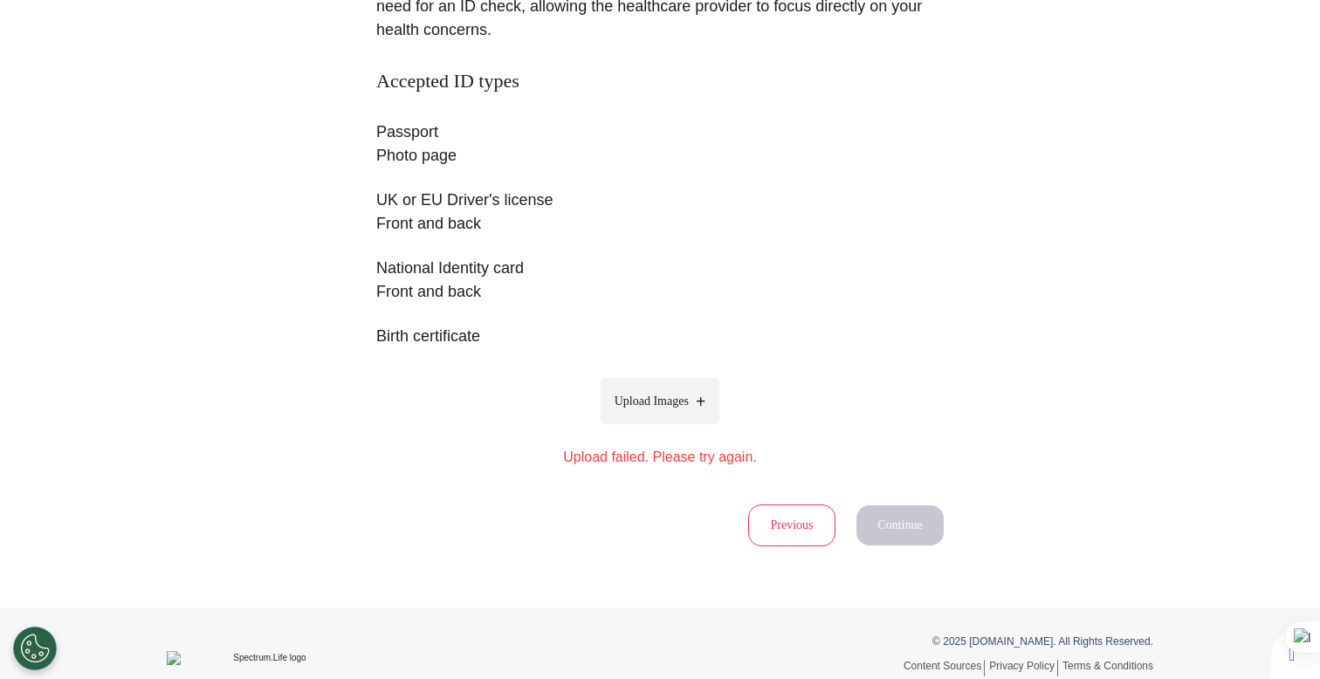
click at [717, 400] on label "Upload Images" at bounding box center [661, 401] width 120 height 46
click at [717, 429] on input "Upload Images" at bounding box center [660, 438] width 166 height 18
type input "**********"
click at [650, 417] on label "Upload Images" at bounding box center [661, 401] width 120 height 46
click at [650, 429] on input "Upload Images" at bounding box center [660, 438] width 166 height 18
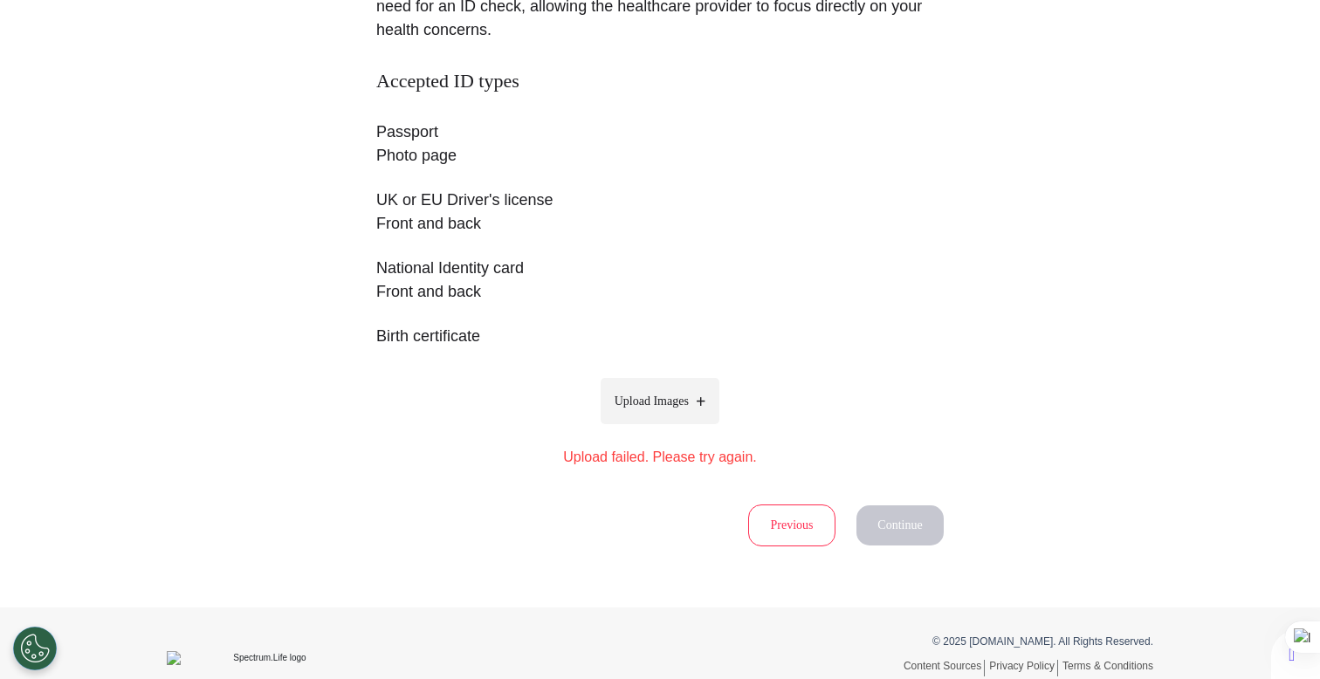
type input "**********"
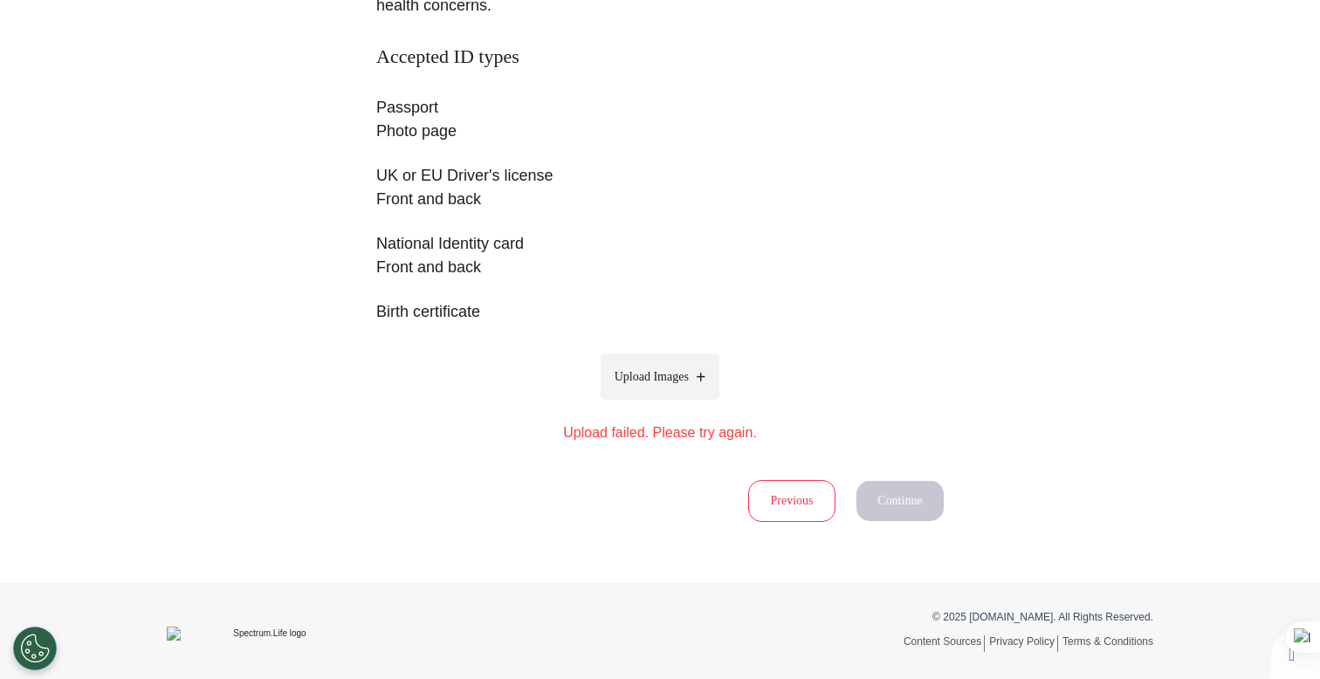
scroll to position [325, 0]
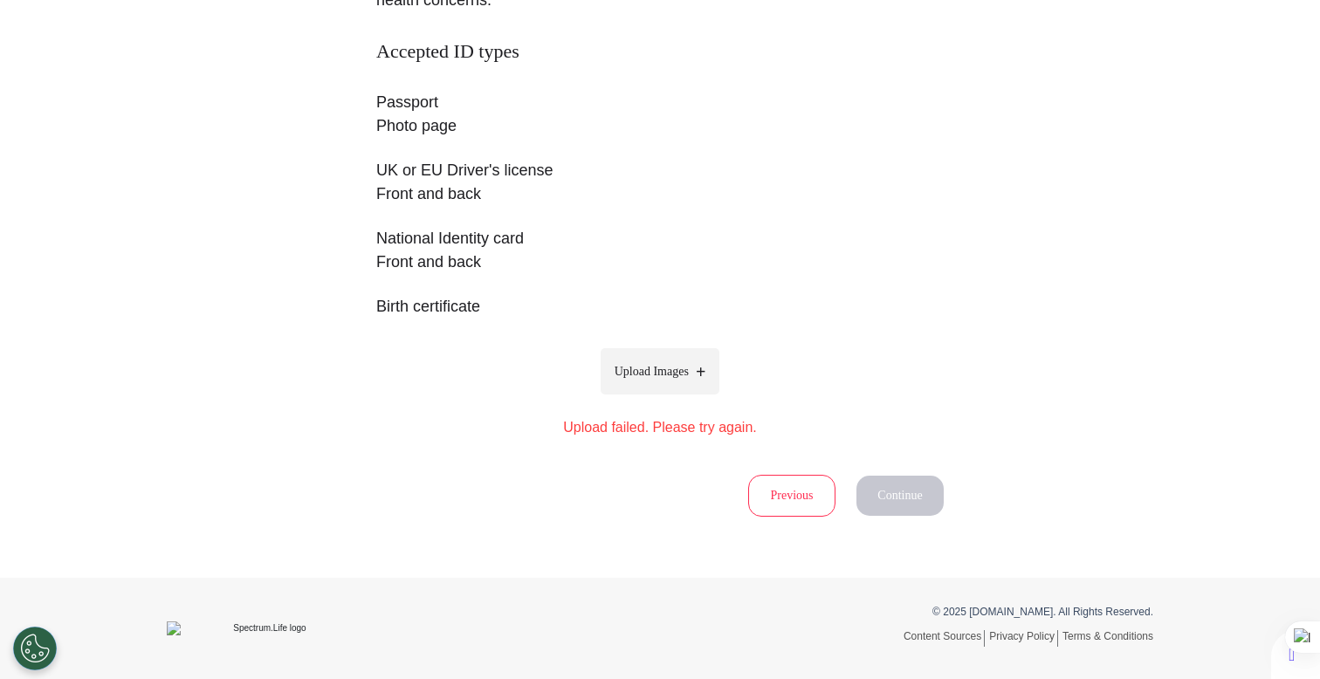
drag, startPoint x: 553, startPoint y: 439, endPoint x: 826, endPoint y: 453, distance: 273.7
click at [826, 453] on div "Accepted ID types Passport Photo page UK or EU Driver's license Front and back …" at bounding box center [660, 278] width 568 height 477
click at [672, 382] on label "Upload Images" at bounding box center [661, 371] width 120 height 46
click at [672, 399] on input "Upload Images" at bounding box center [660, 408] width 166 height 18
type input "**********"
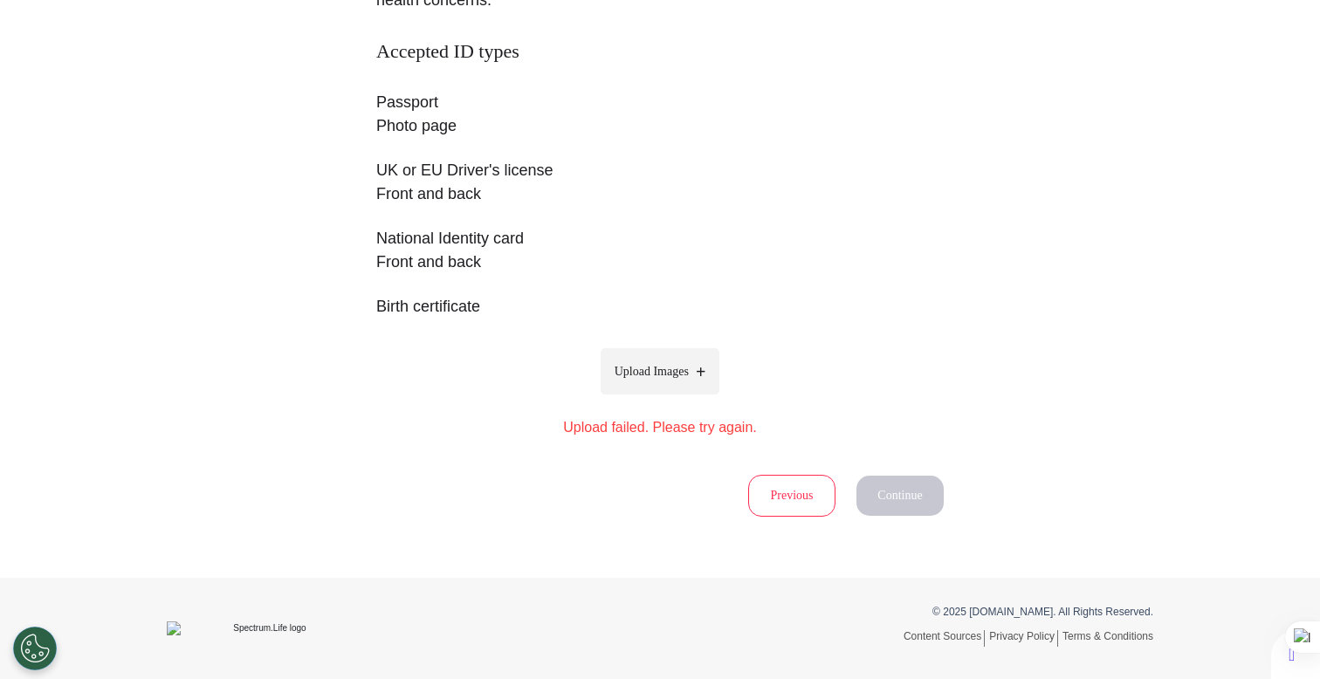
click at [684, 377] on span "Upload Images" at bounding box center [652, 371] width 74 height 18
click at [684, 399] on input "Upload Images" at bounding box center [660, 408] width 166 height 18
type input "**********"
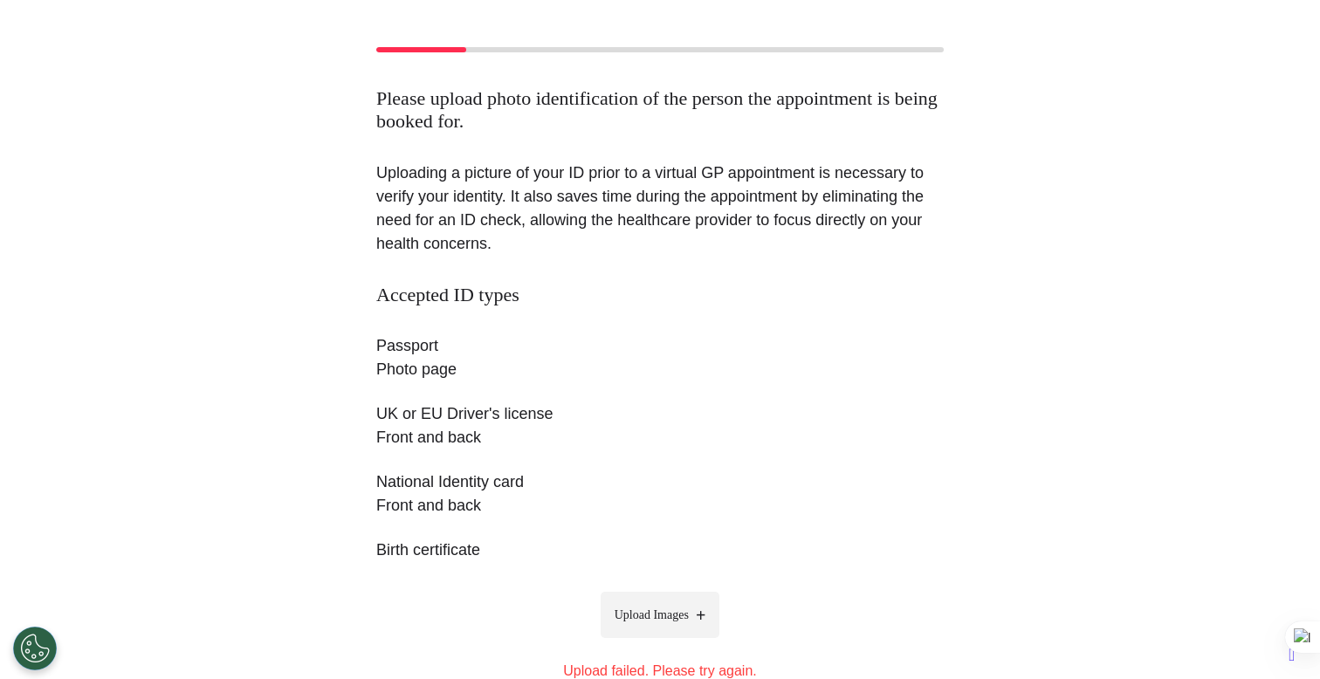
scroll to position [85, 0]
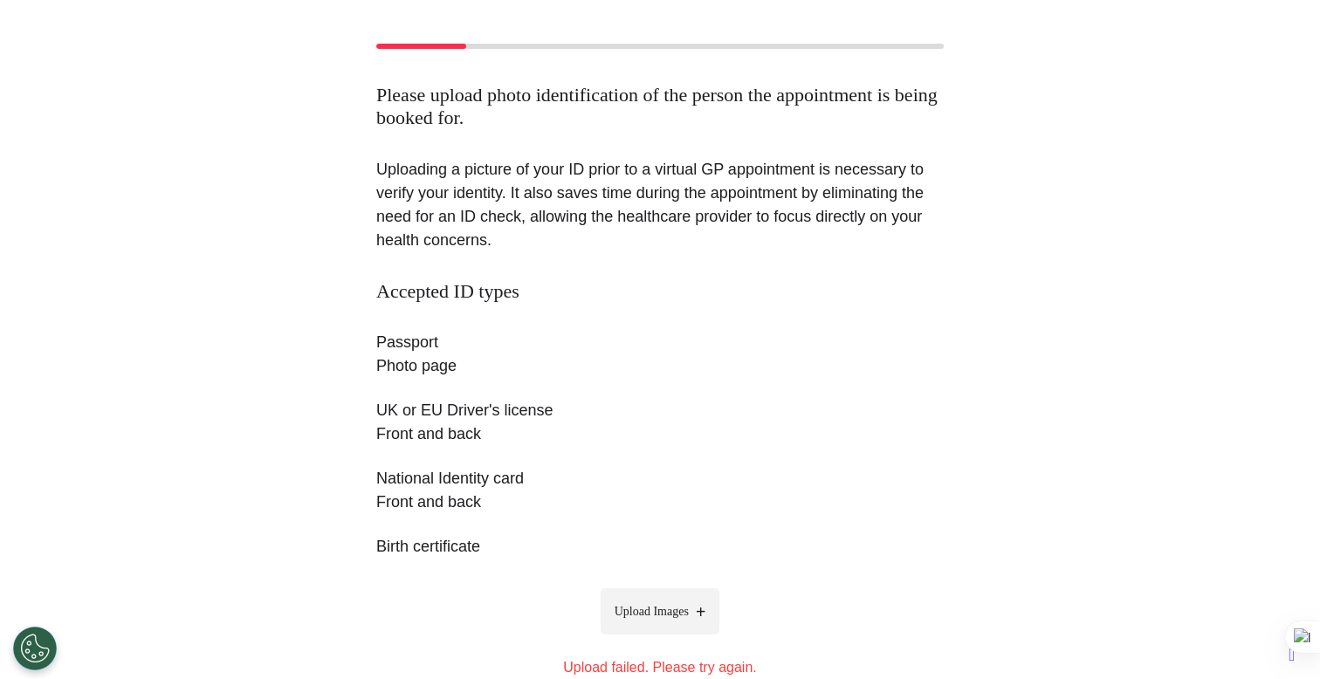
click at [618, 614] on span "Upload Images" at bounding box center [652, 612] width 74 height 18
click at [618, 639] on input "Upload Images" at bounding box center [660, 648] width 166 height 18
